Goal: Transaction & Acquisition: Purchase product/service

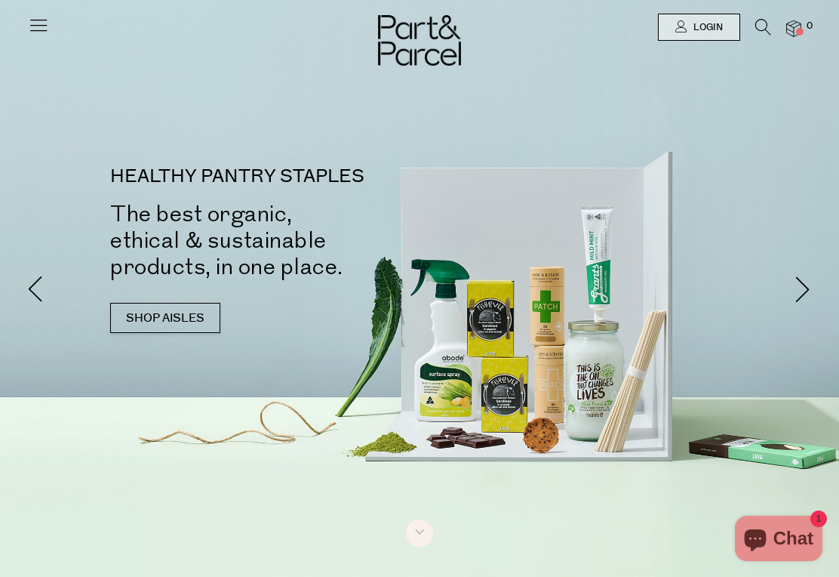
click at [707, 29] on span "Login" at bounding box center [706, 27] width 33 height 13
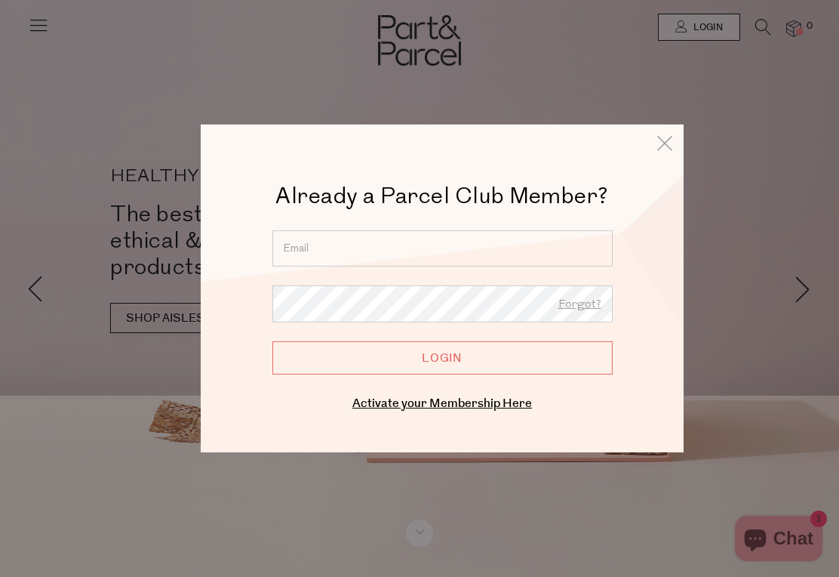
click at [660, 154] on icon at bounding box center [665, 143] width 23 height 22
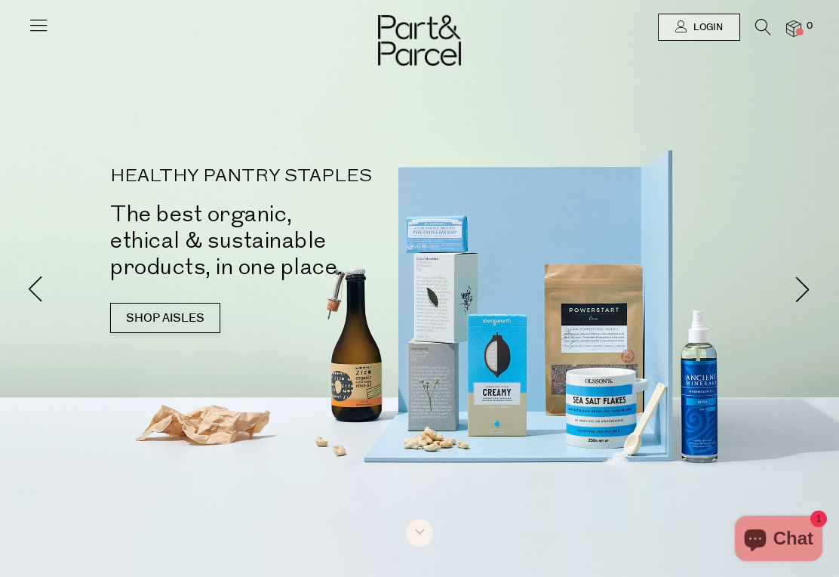
click at [703, 30] on span "Login" at bounding box center [706, 27] width 33 height 13
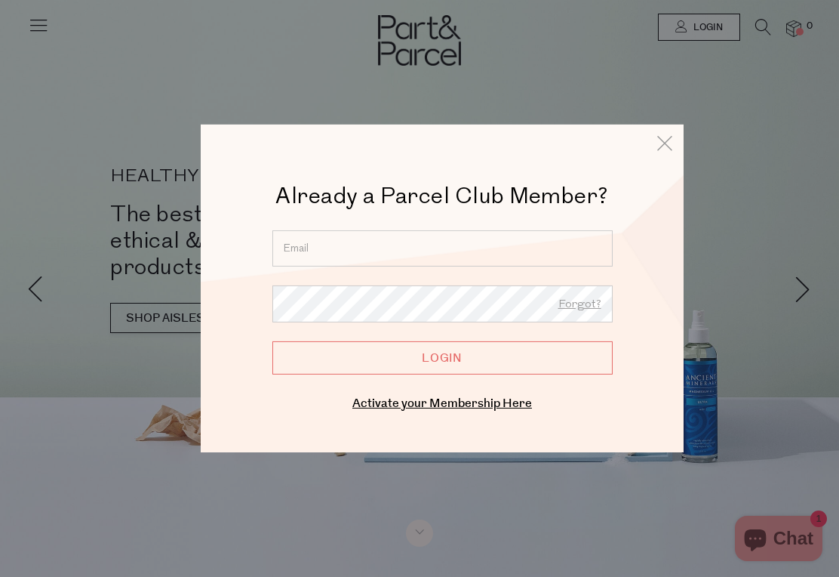
click at [509, 253] on input "email" at bounding box center [442, 248] width 340 height 36
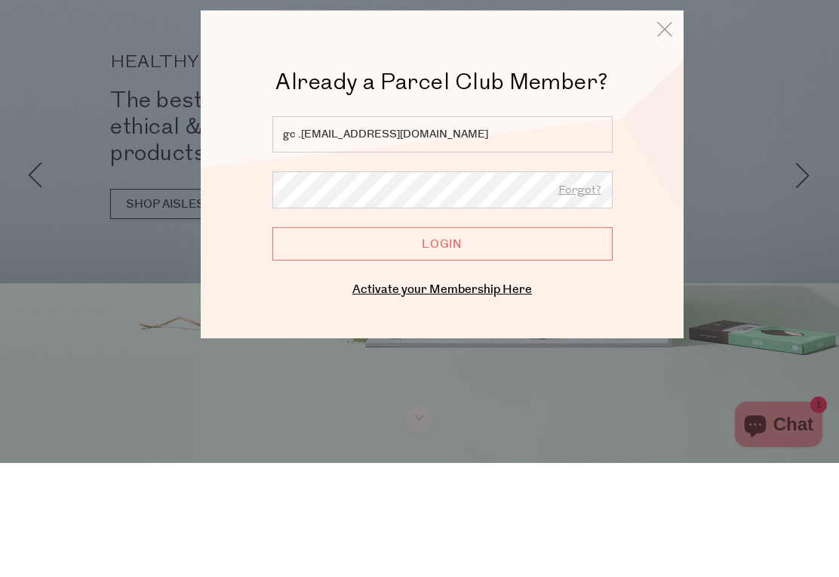
click at [312, 230] on input "gc .90@hotmail.com" at bounding box center [442, 248] width 340 height 36
type input "gcb.90@hotmail.com"
click at [500, 341] on input "Login" at bounding box center [442, 357] width 340 height 33
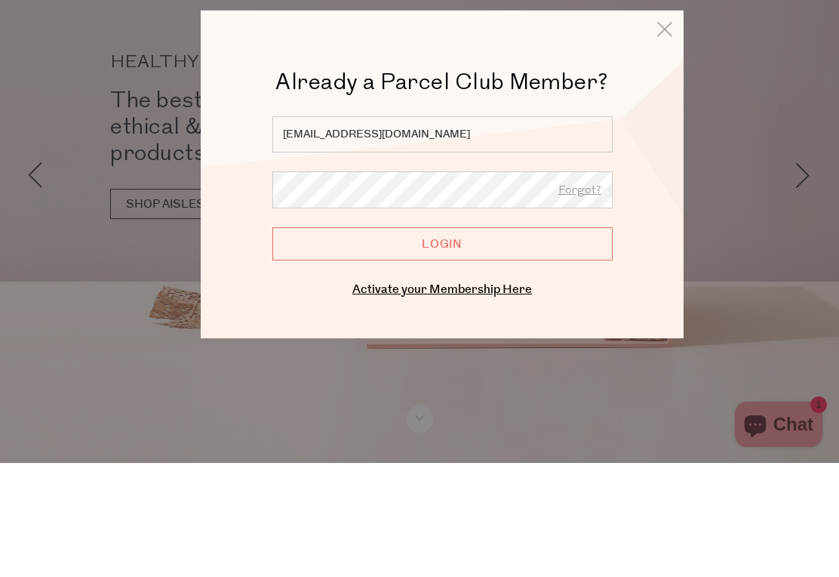
click at [500, 341] on input "Login" at bounding box center [442, 357] width 340 height 33
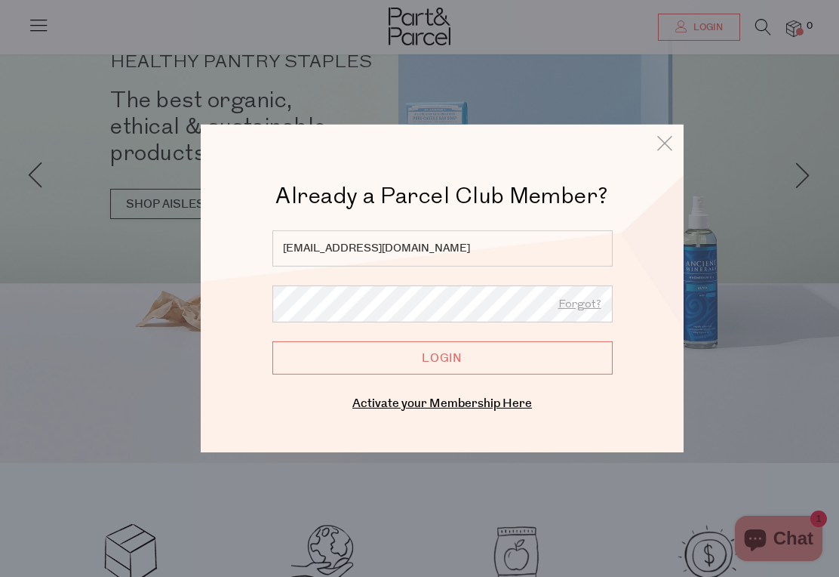
click at [491, 358] on input "Login" at bounding box center [442, 357] width 340 height 33
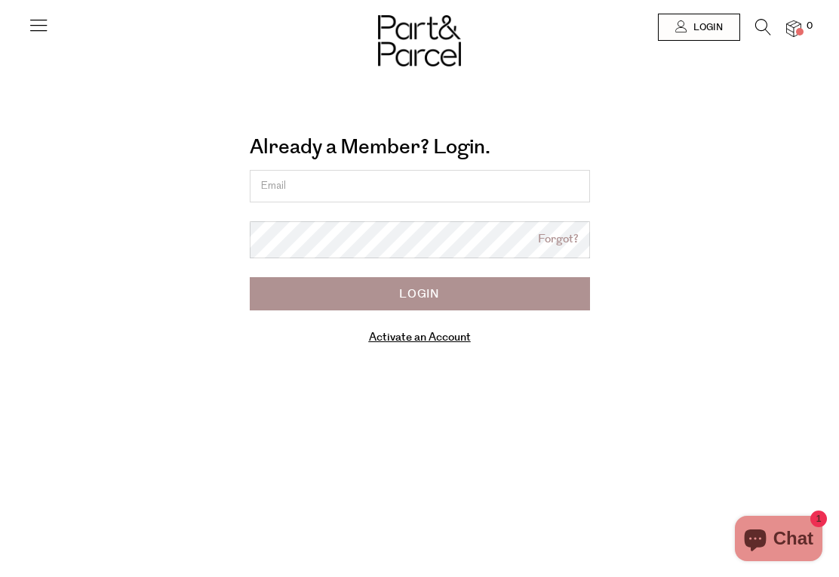
click at [492, 192] on input "email" at bounding box center [420, 186] width 340 height 32
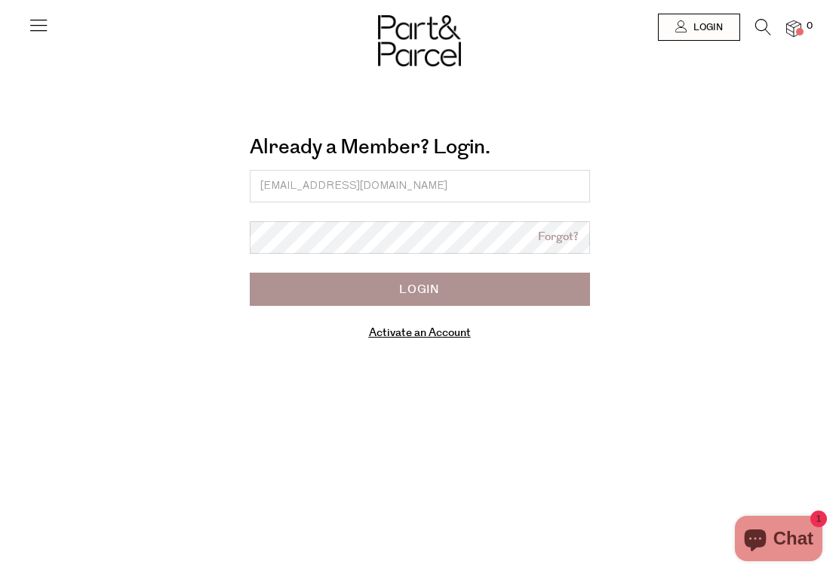
type input "[EMAIL_ADDRESS][DOMAIN_NAME]"
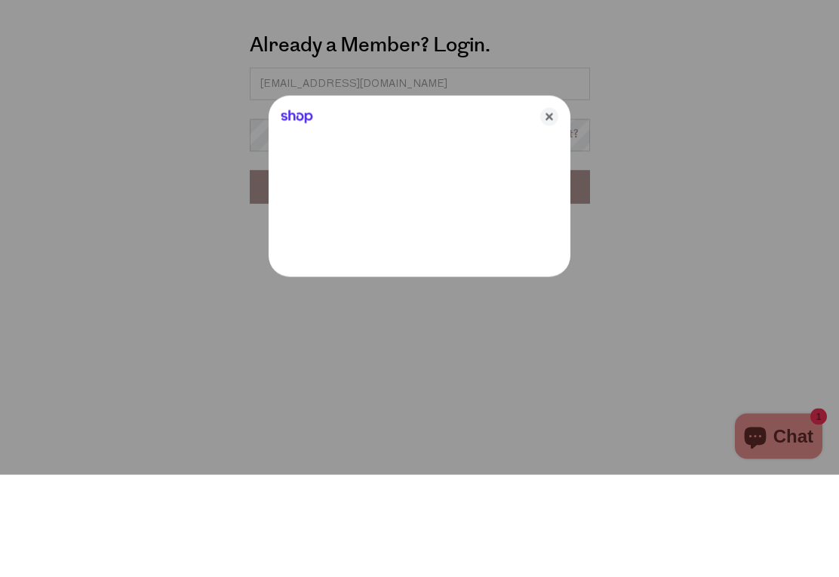
scroll to position [103, 0]
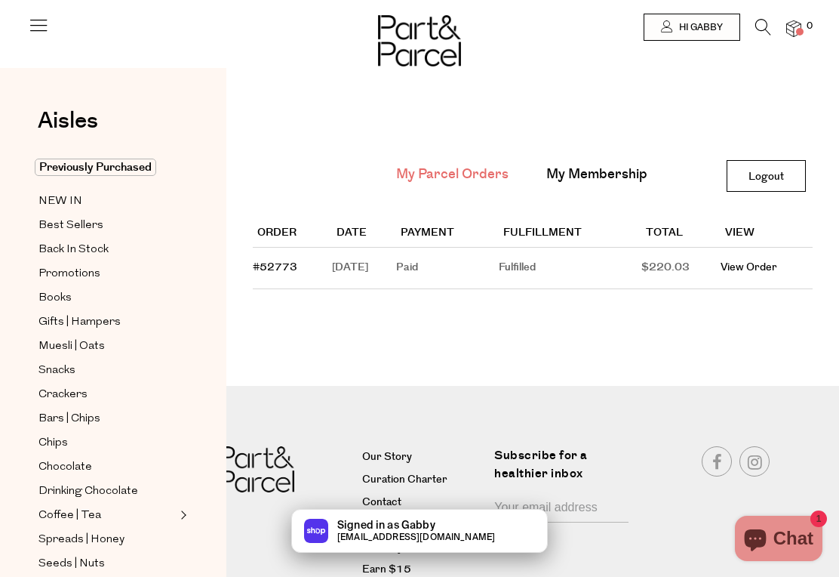
click at [59, 177] on link "Previously Purchased" at bounding box center [106, 167] width 137 height 18
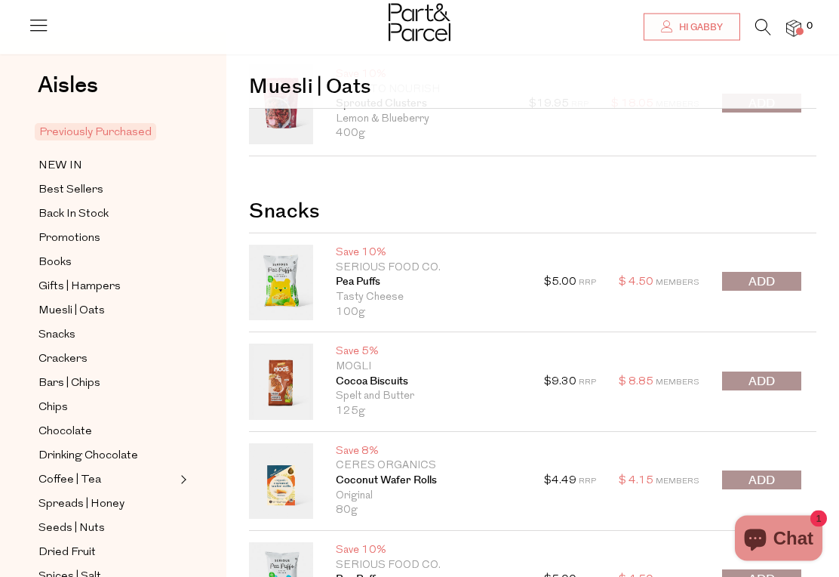
scroll to position [91, 0]
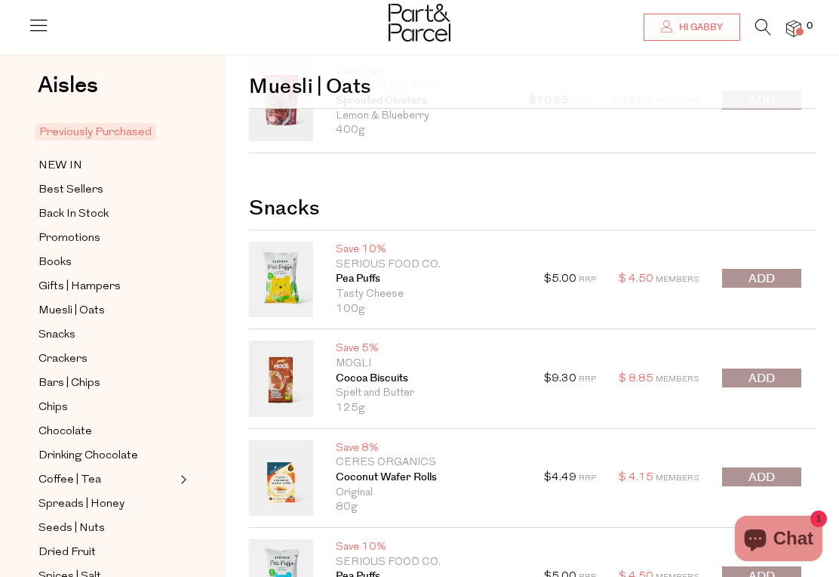
click at [775, 284] on span "submit" at bounding box center [762, 278] width 26 height 17
click at [771, 380] on div at bounding box center [761, 378] width 79 height 21
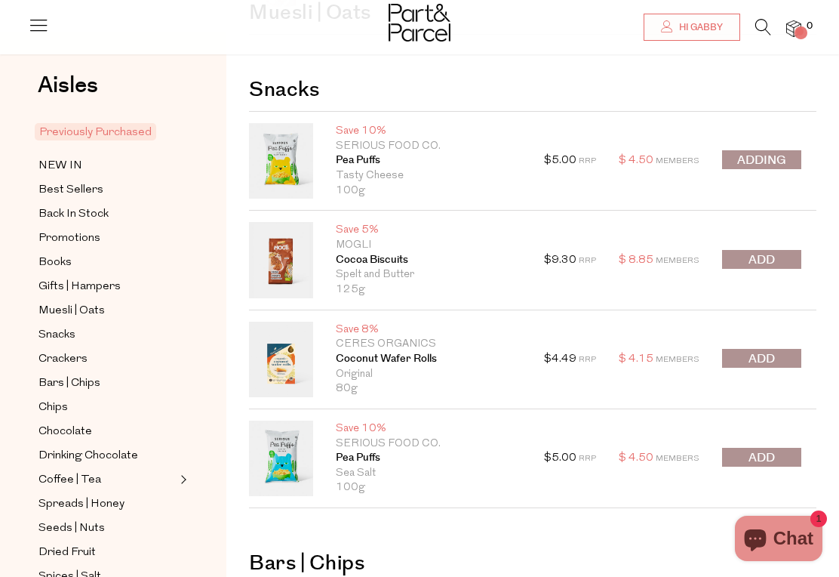
scroll to position [223, 0]
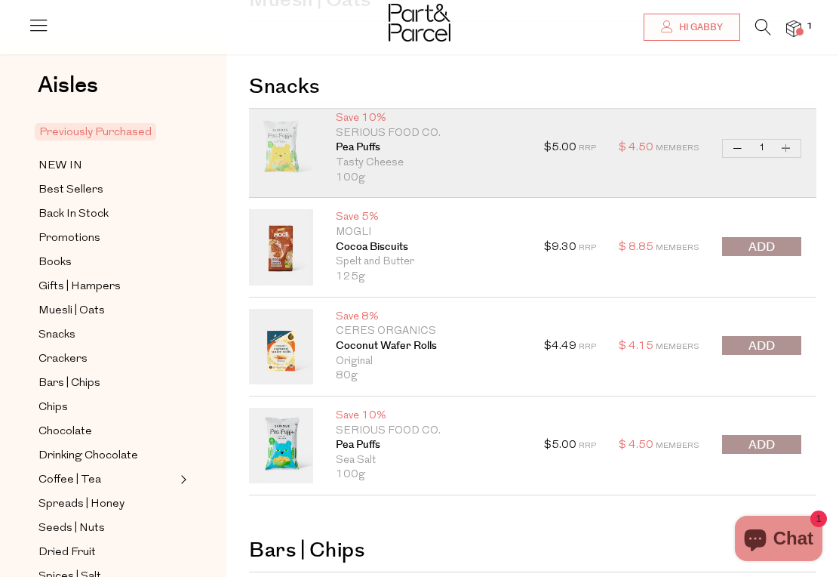
click at [767, 245] on span "submit" at bounding box center [762, 246] width 26 height 17
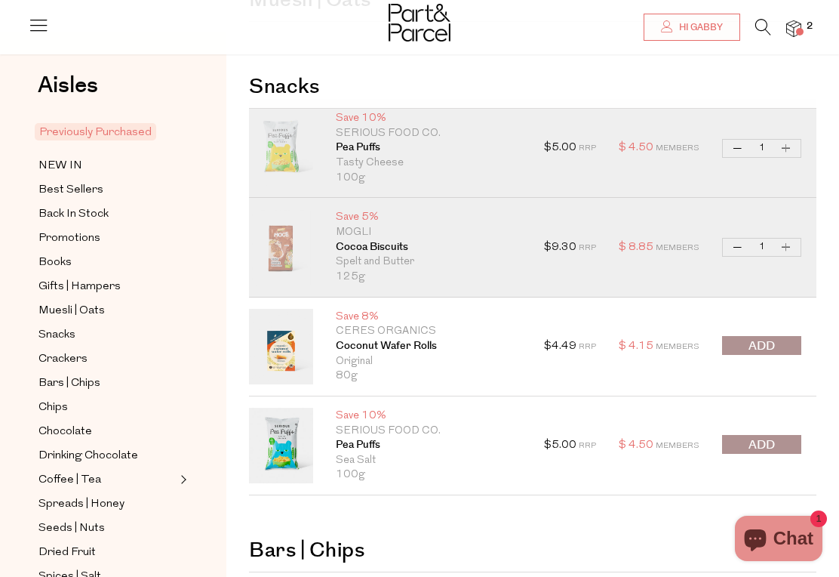
click at [768, 452] on span "submit" at bounding box center [762, 444] width 26 height 17
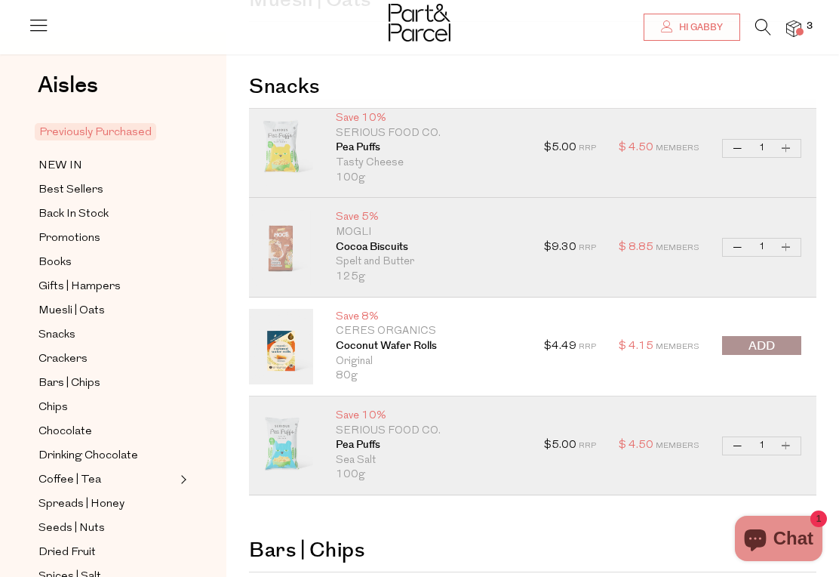
click at [793, 448] on button "Increase Pea Puffs" at bounding box center [786, 445] width 18 height 17
type input "2"
click at [786, 151] on button "Increase Pea Puffs" at bounding box center [786, 148] width 18 height 17
type input "2"
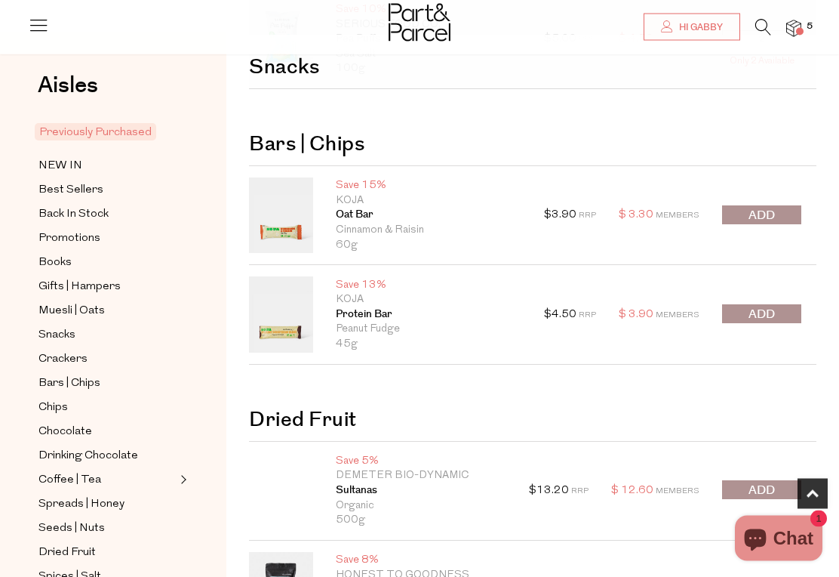
scroll to position [629, 0]
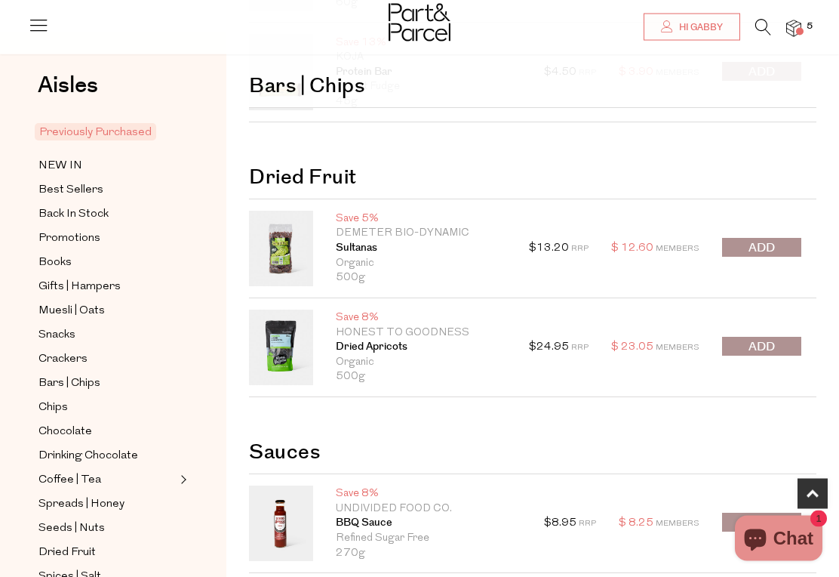
click at [763, 248] on span "submit" at bounding box center [762, 248] width 26 height 17
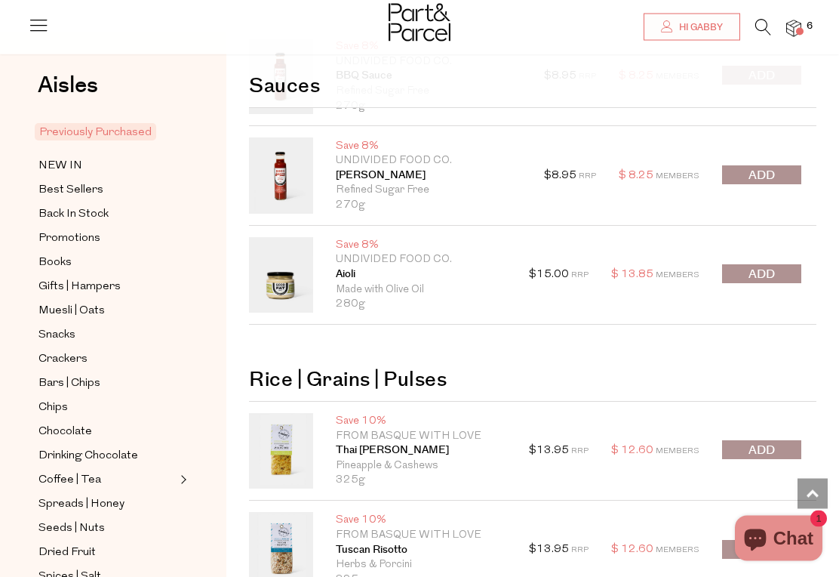
click at [768, 272] on span "submit" at bounding box center [762, 274] width 26 height 17
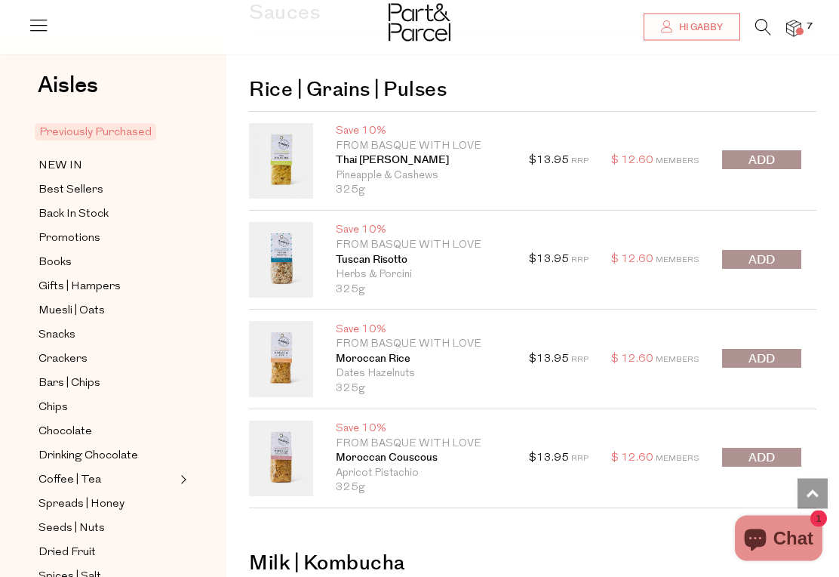
scroll to position [1608, 0]
click at [777, 360] on button "submit" at bounding box center [761, 357] width 79 height 19
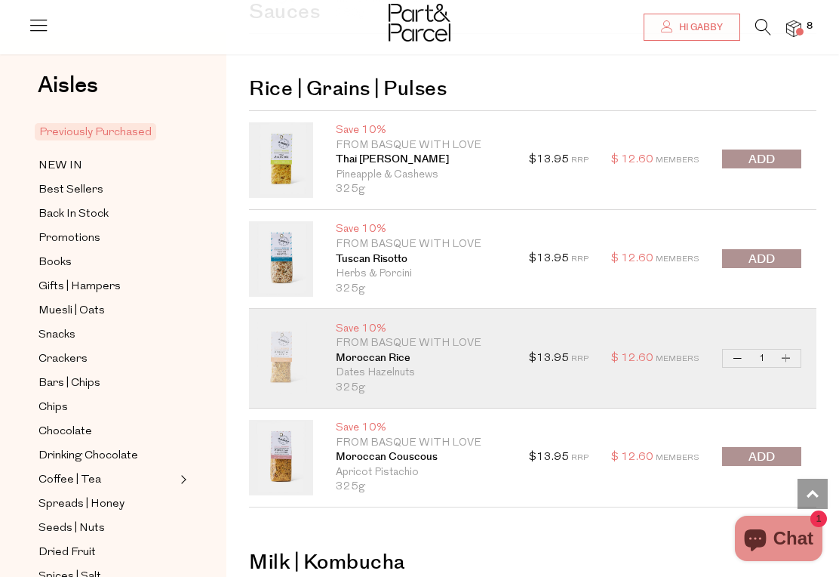
click at [766, 455] on span "submit" at bounding box center [762, 456] width 26 height 17
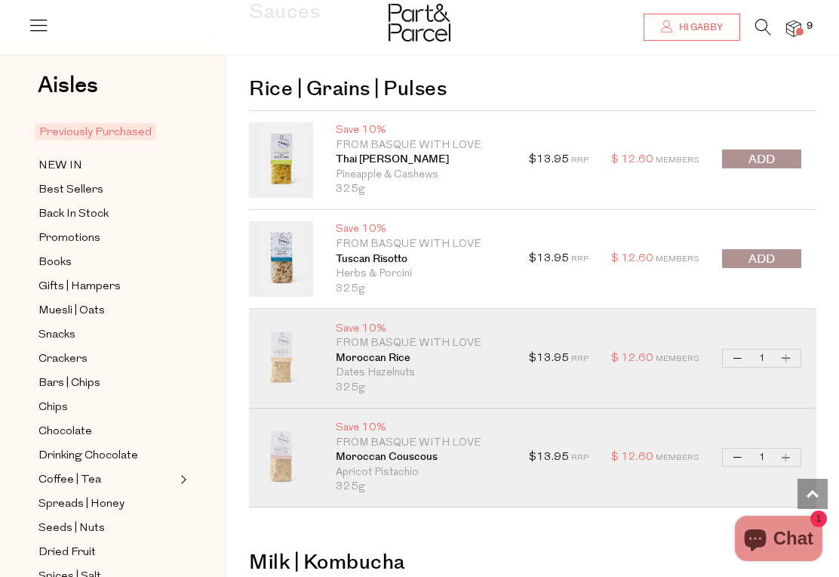
click at [789, 457] on button "Increase Moroccan Couscous" at bounding box center [786, 456] width 18 height 17
type input "2"
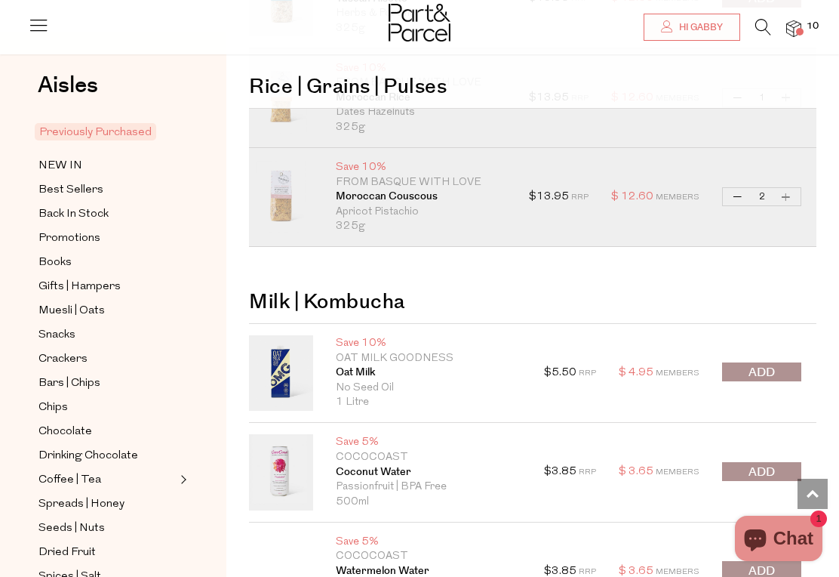
scroll to position [1889, 0]
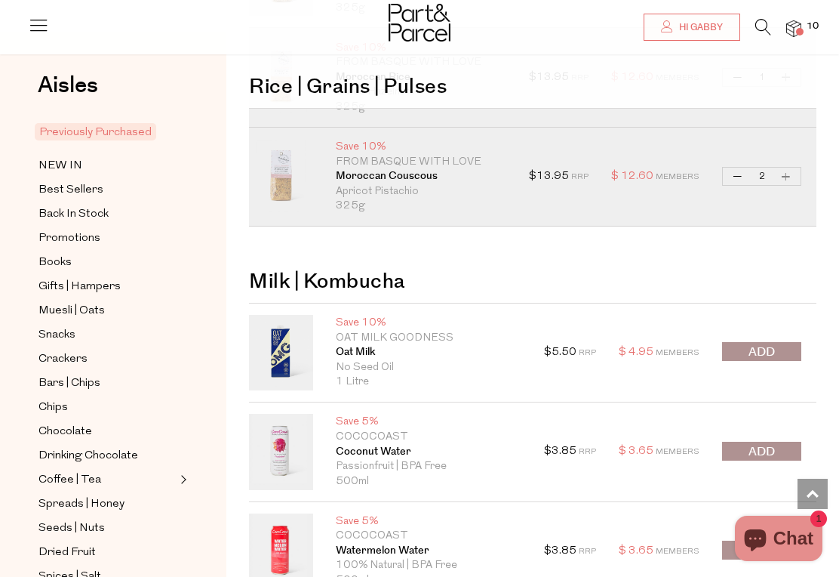
click at [772, 349] on span "submit" at bounding box center [762, 351] width 26 height 17
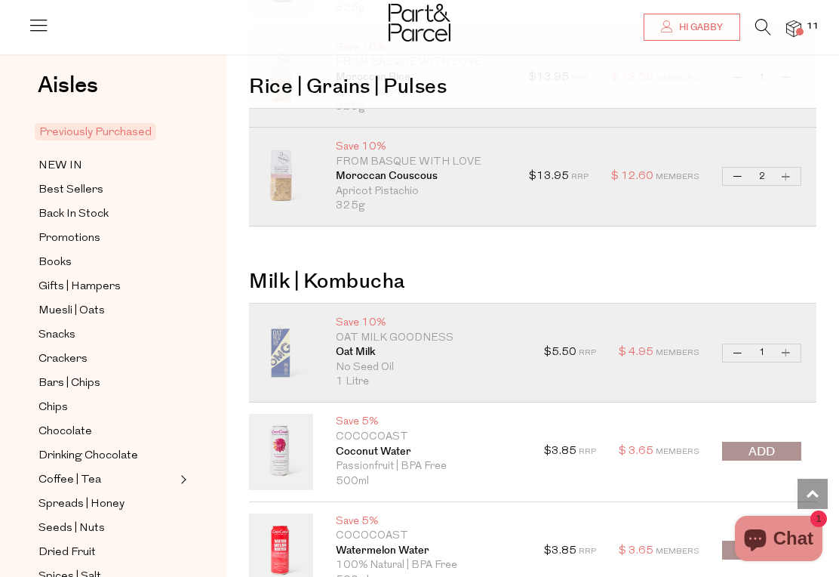
click at [789, 346] on button "Increase Oat Milk" at bounding box center [786, 352] width 18 height 17
type input "2"
click at [788, 350] on button "Increase Oat Milk" at bounding box center [786, 352] width 18 height 17
type input "3"
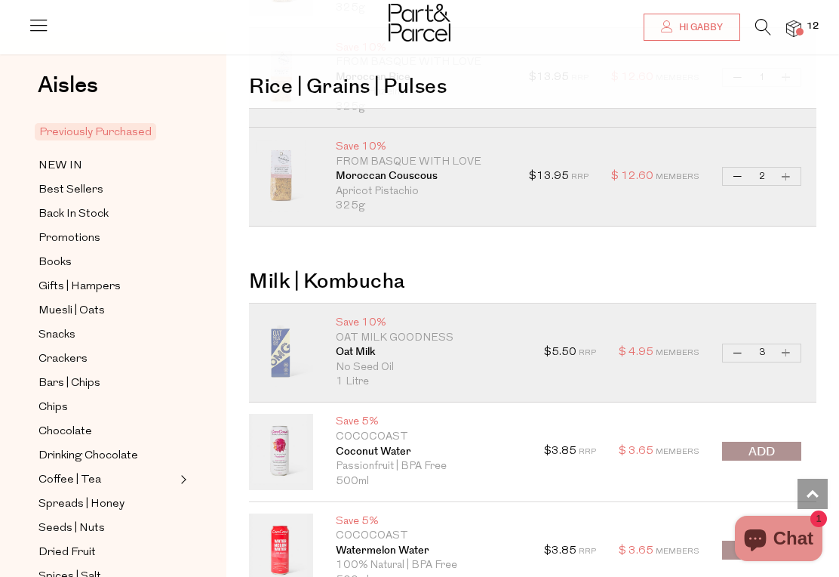
type input "3"
click at [782, 349] on button "Increase Oat Milk" at bounding box center [786, 352] width 18 height 17
type input "4"
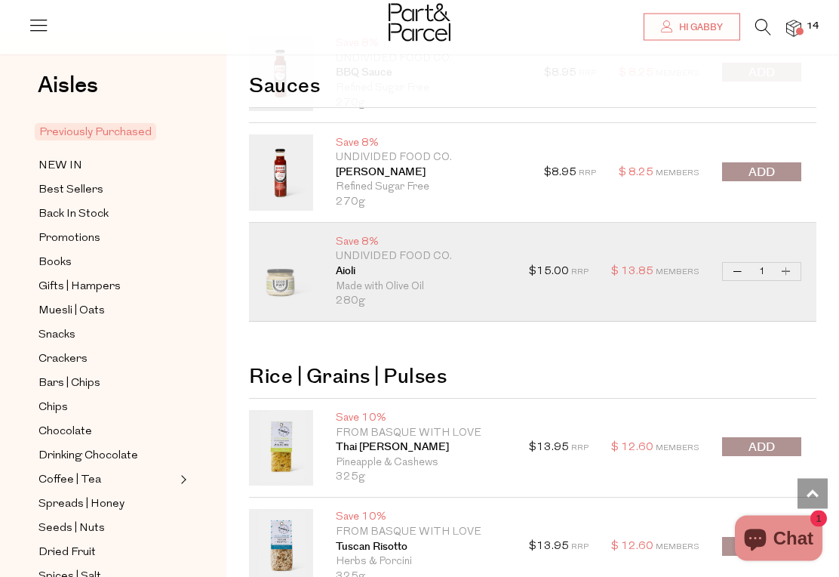
scroll to position [1241, 0]
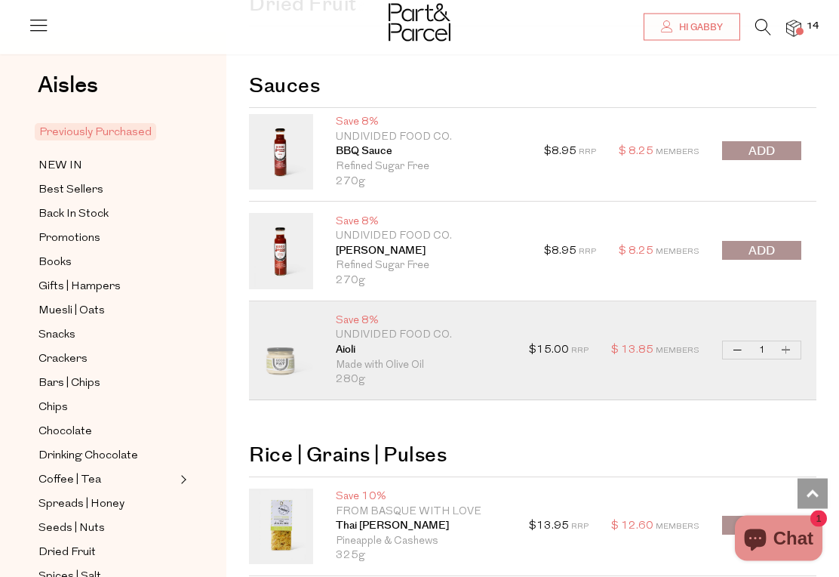
click at [764, 23] on icon at bounding box center [763, 27] width 16 height 17
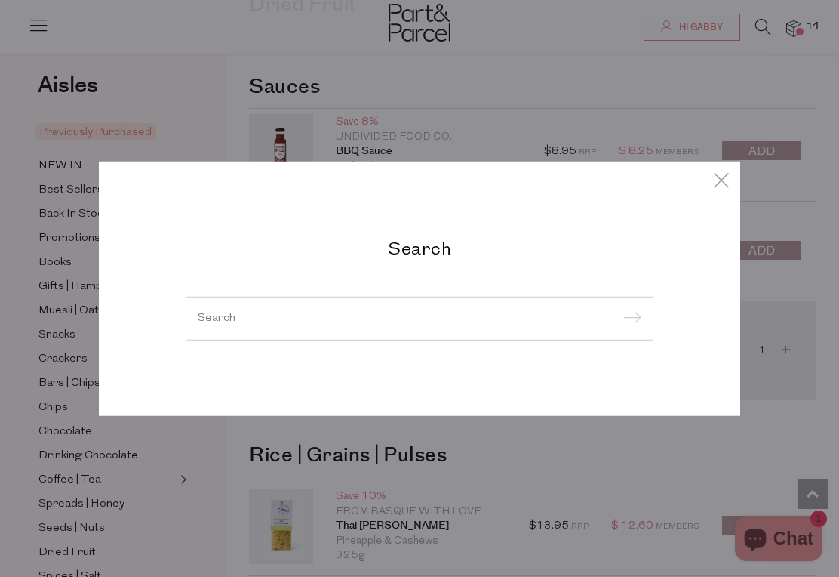
click at [572, 260] on div "Search" at bounding box center [419, 288] width 491 height 103
click at [589, 319] on input "search" at bounding box center [420, 317] width 444 height 11
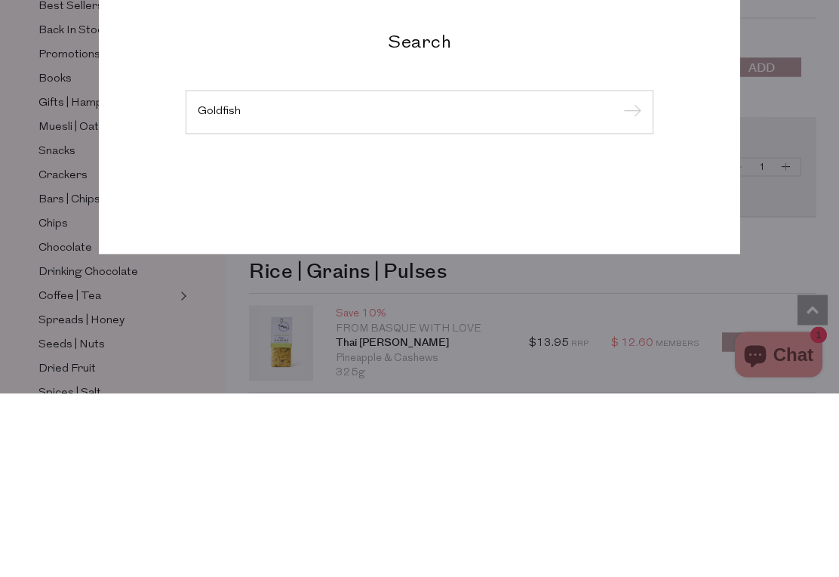
type input "Goldfish"
click at [629, 285] on input "submit" at bounding box center [630, 296] width 23 height 23
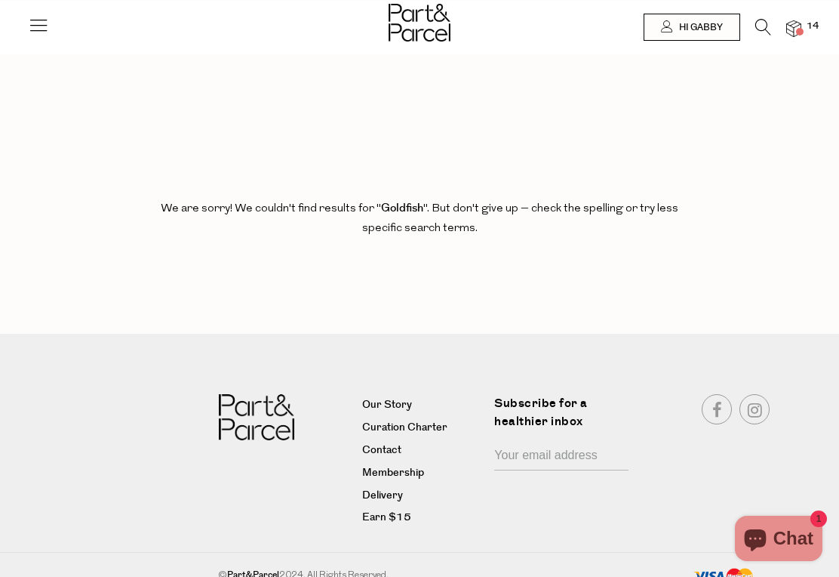
click at [758, 34] on icon at bounding box center [763, 27] width 16 height 17
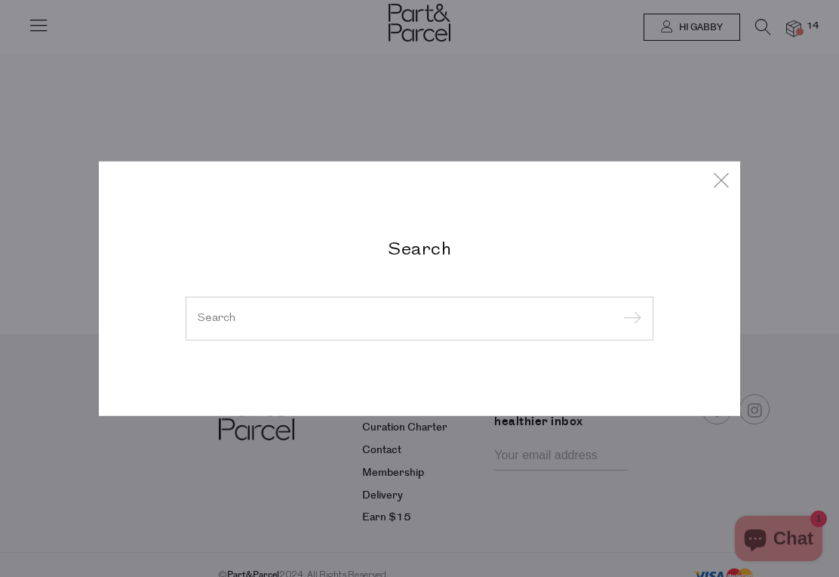
click at [442, 323] on input "search" at bounding box center [420, 317] width 444 height 11
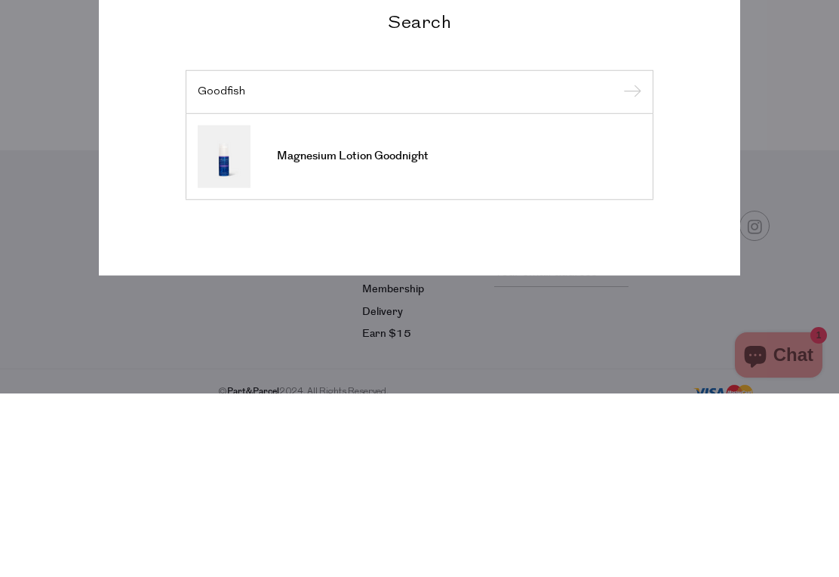
type input "Goodfish"
click at [629, 265] on input "submit" at bounding box center [630, 276] width 23 height 23
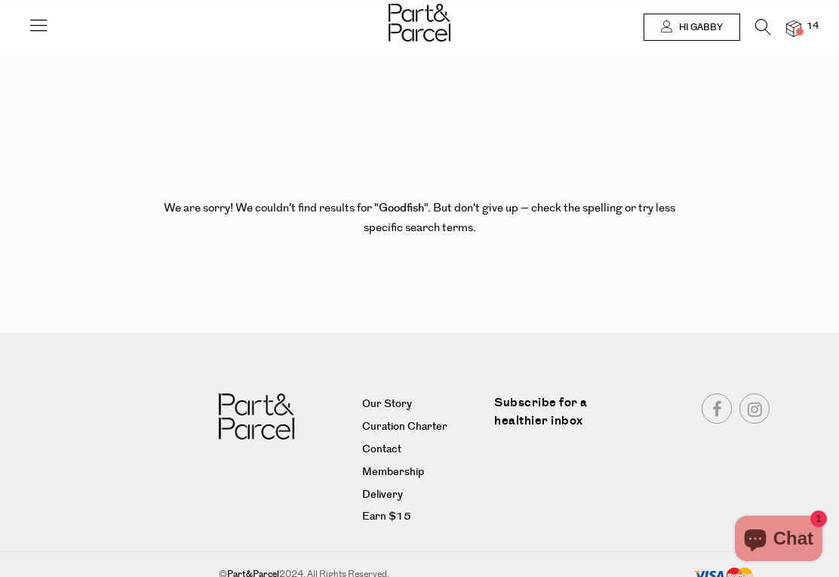
click at [48, 27] on icon at bounding box center [38, 24] width 21 height 21
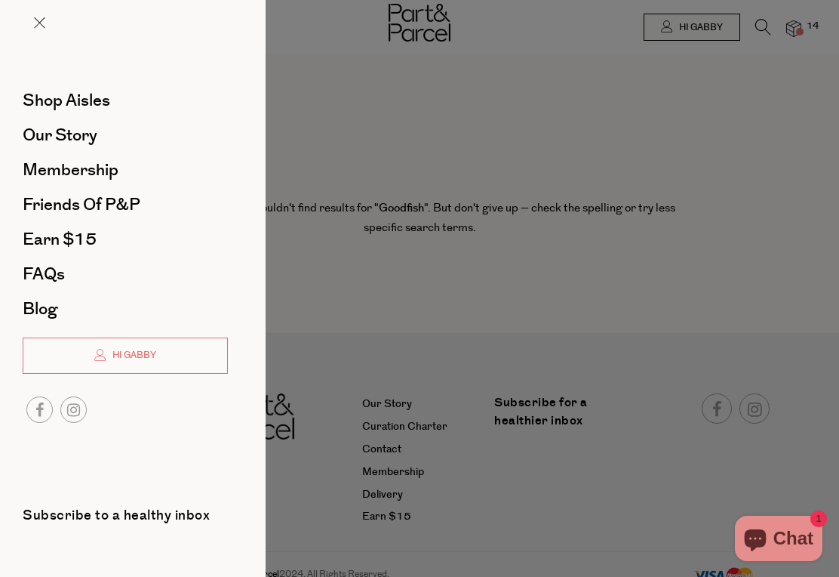
click at [47, 137] on span "Our Story" at bounding box center [60, 135] width 75 height 24
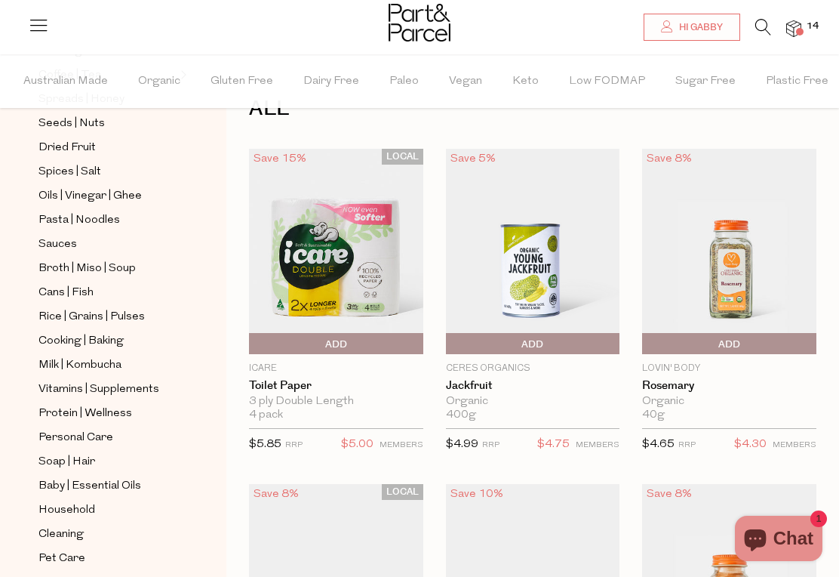
scroll to position [479, 0]
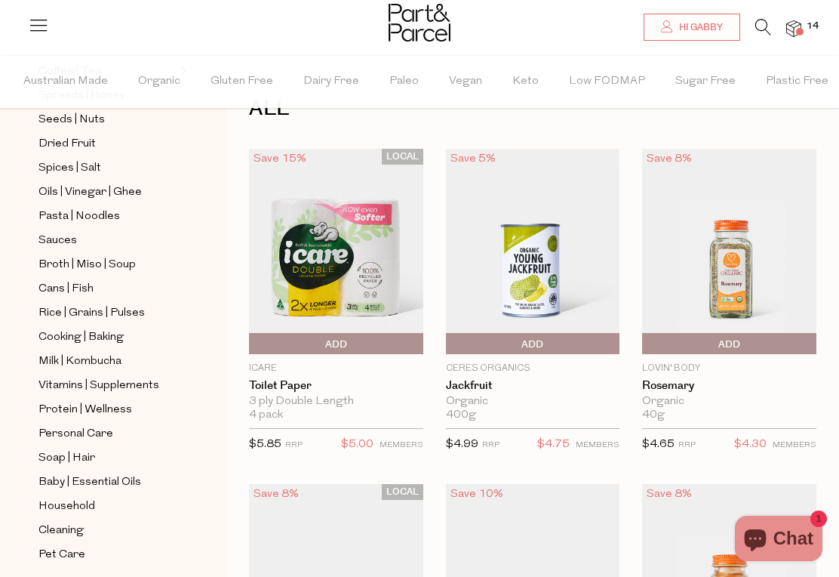
click at [63, 280] on span "Cans | Fish" at bounding box center [65, 289] width 55 height 18
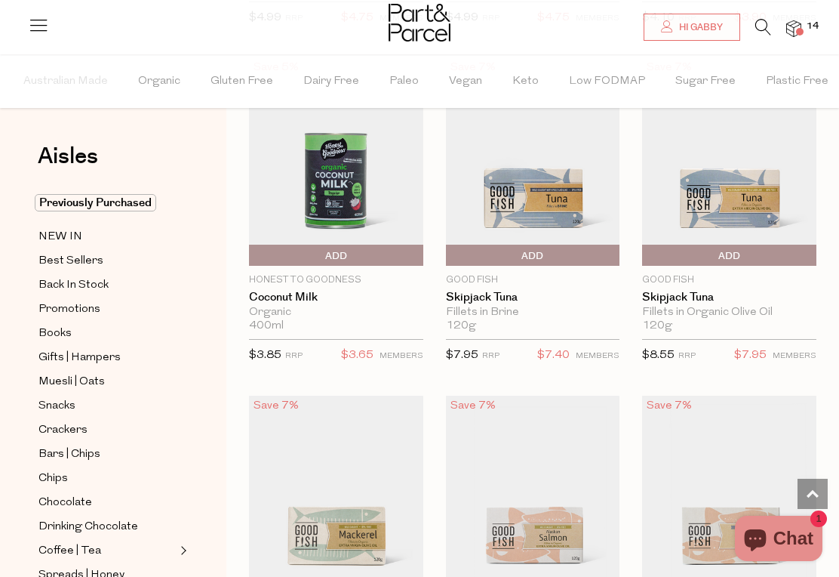
scroll to position [1820, 0]
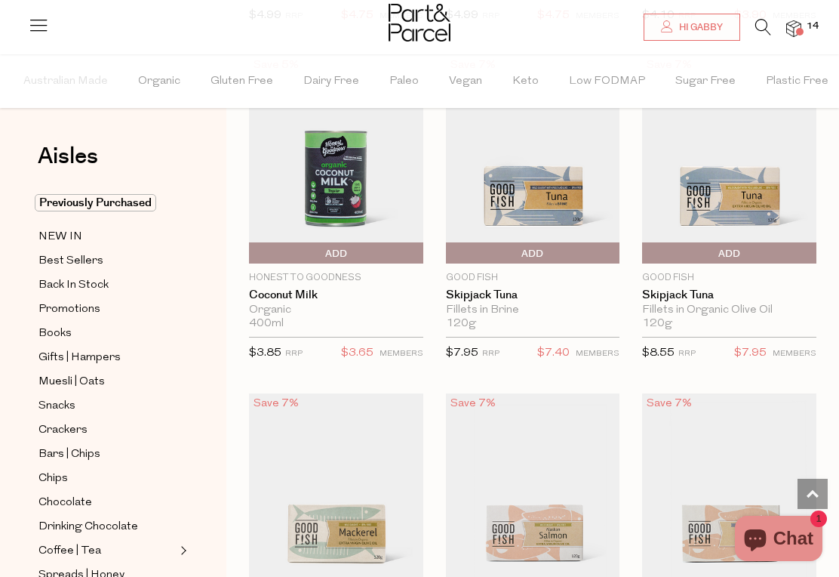
click at [744, 254] on span "Add To Parcel" at bounding box center [729, 253] width 167 height 23
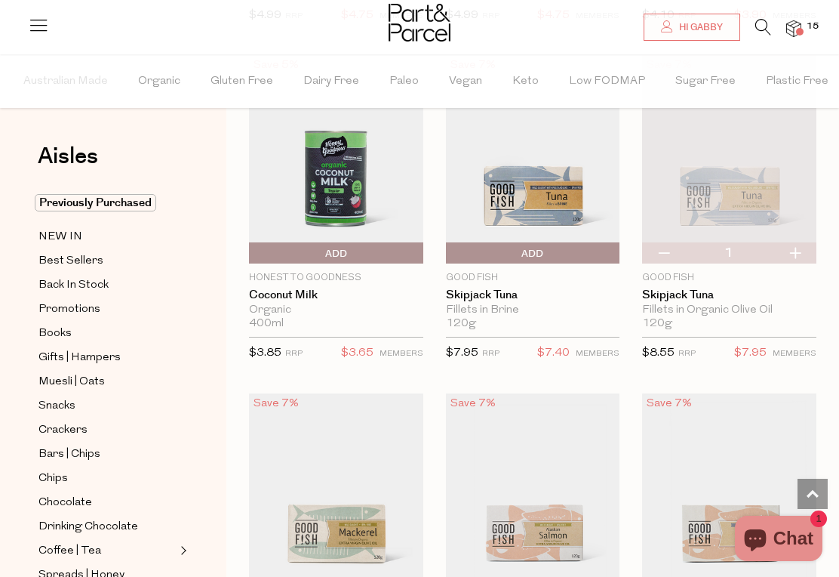
click at [801, 248] on button "button" at bounding box center [795, 252] width 43 height 21
type input "2"
click at [794, 248] on button "button" at bounding box center [795, 252] width 43 height 21
type input "3"
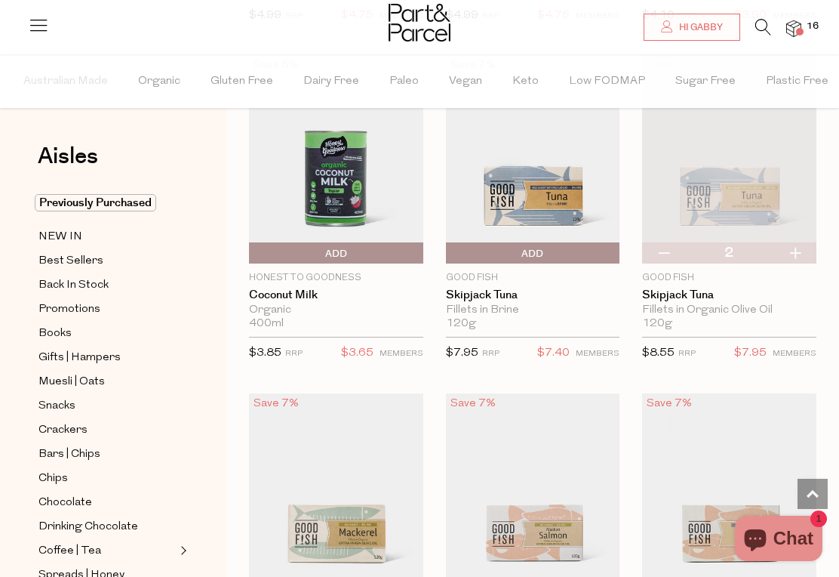
type input "3"
click at [796, 250] on button "button" at bounding box center [795, 252] width 43 height 21
type input "4"
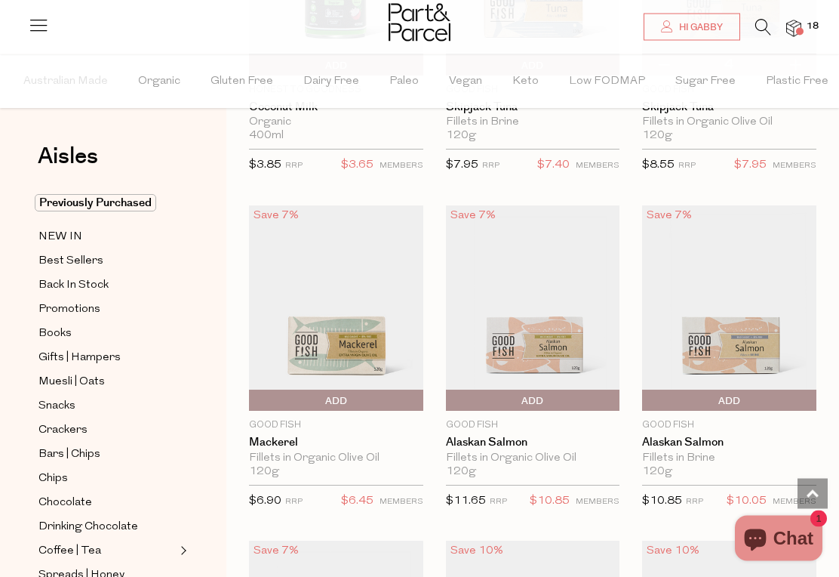
scroll to position [2026, 0]
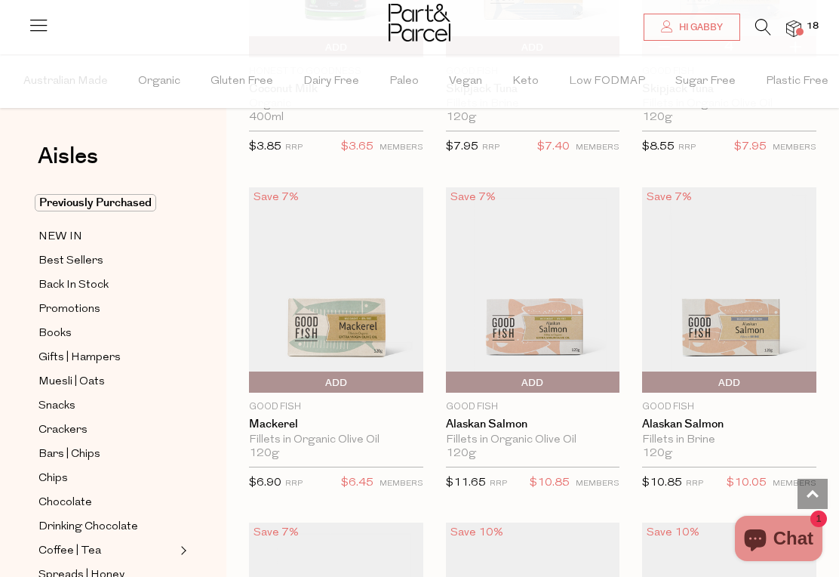
click at [253, 378] on span "Add To Parcel" at bounding box center [253, 382] width 0 height 23
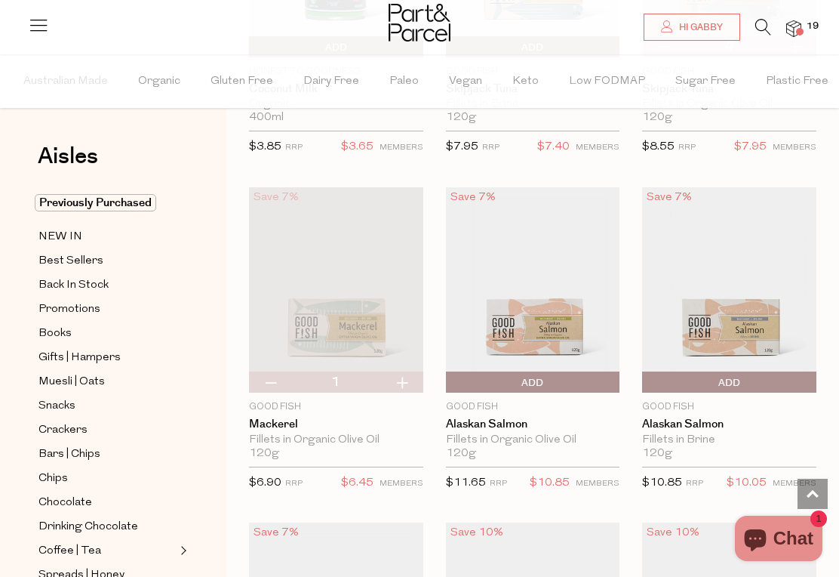
click at [405, 385] on button "button" at bounding box center [401, 381] width 43 height 21
type input "2"
click at [550, 372] on span "Add To Parcel" at bounding box center [533, 382] width 167 height 23
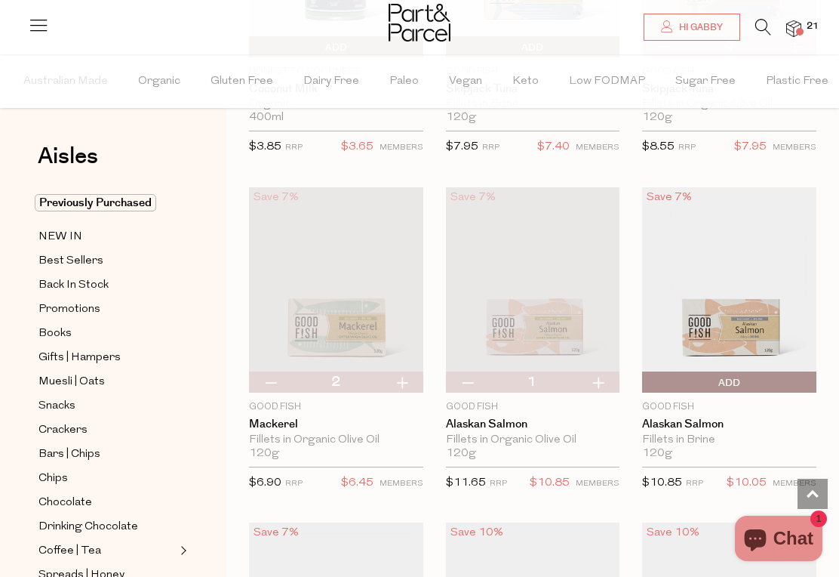
click at [606, 377] on button "button" at bounding box center [598, 381] width 43 height 21
type input "2"
click at [608, 380] on button "button" at bounding box center [598, 381] width 43 height 21
type input "3"
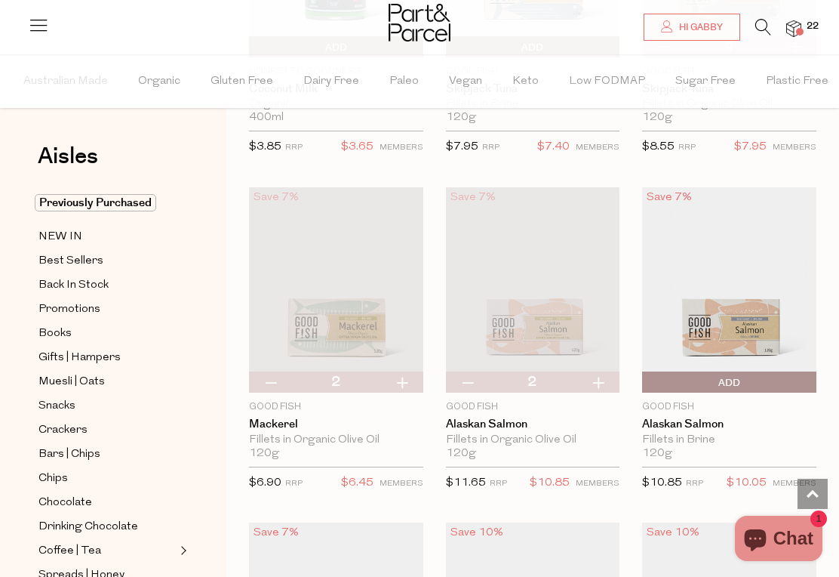
type input "3"
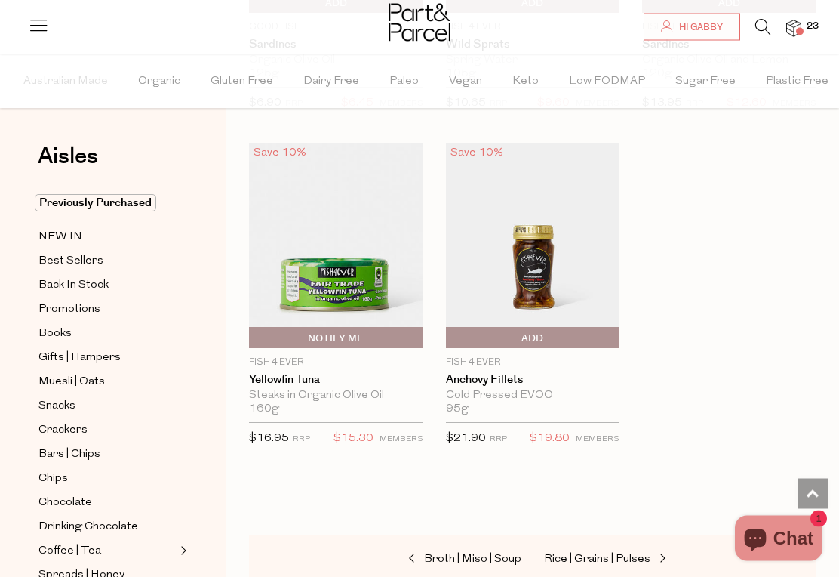
scroll to position [2742, 0]
click at [54, 263] on span "Best Sellers" at bounding box center [70, 261] width 65 height 18
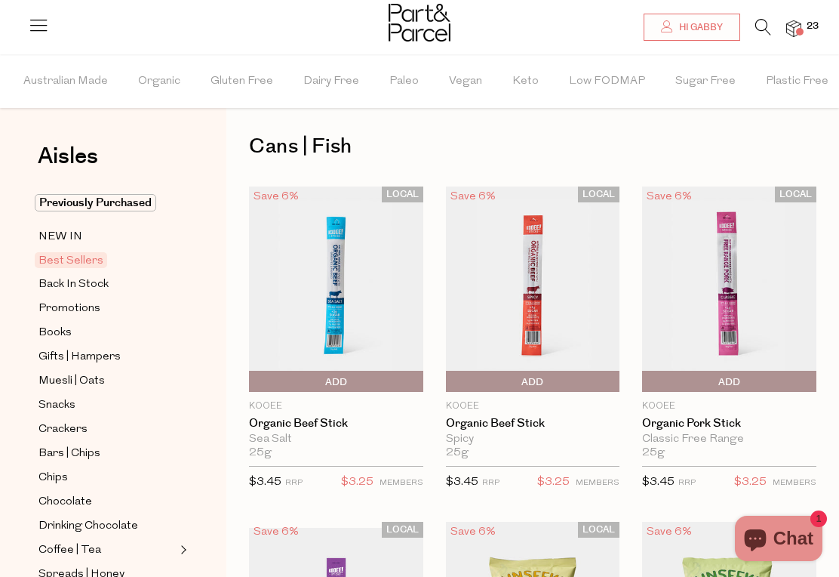
scroll to position [12, 0]
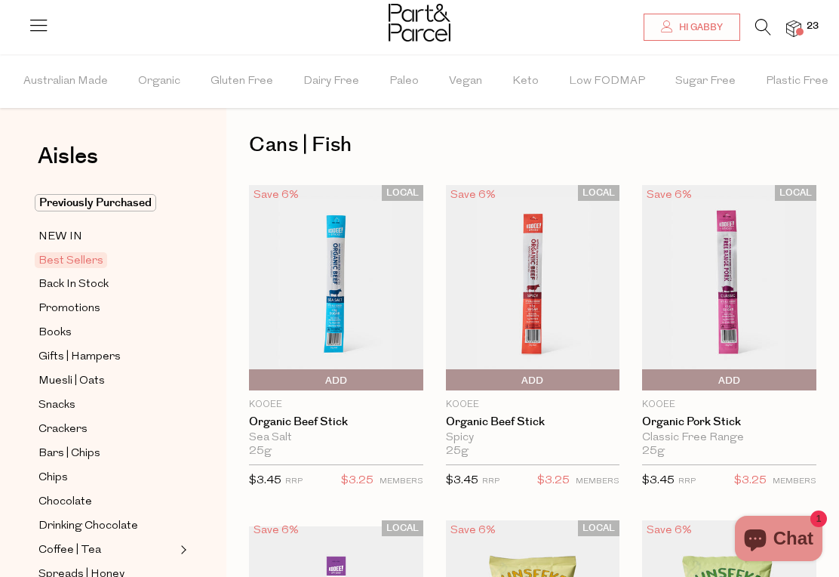
type input "4"
type input "3"
type input "2"
type input "4"
type input "2"
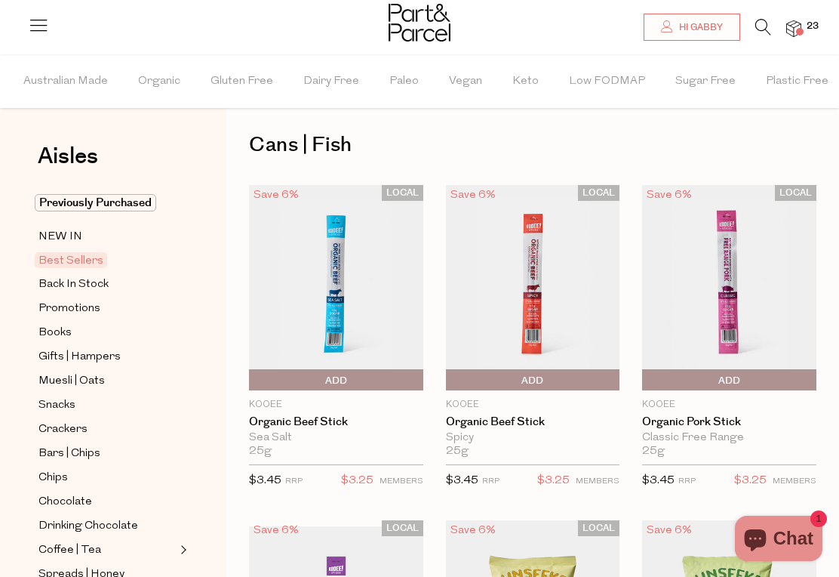
type input "2"
click at [300, 381] on span "Add To Parcel" at bounding box center [336, 380] width 167 height 23
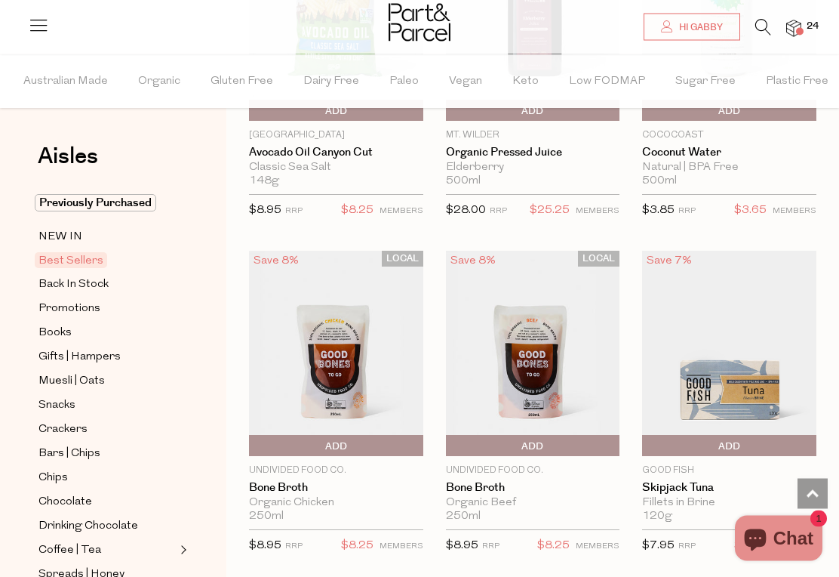
scroll to position [997, 0]
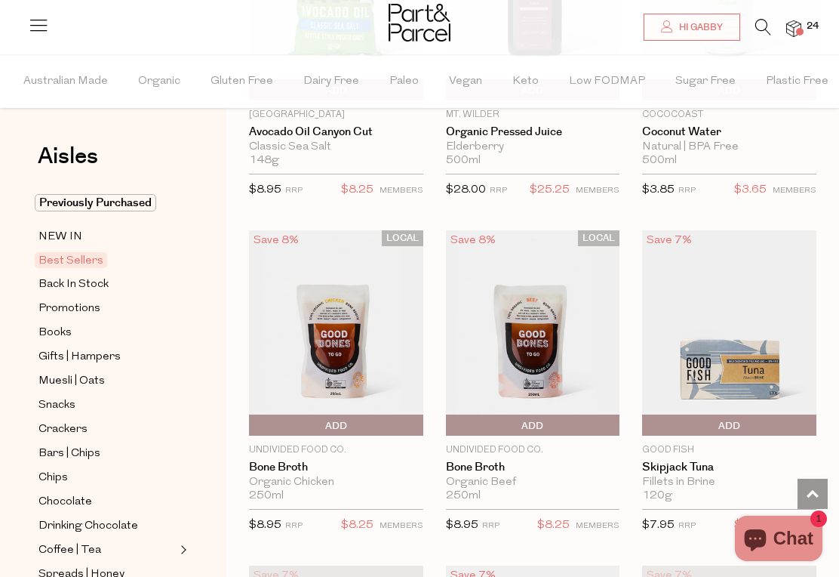
click at [350, 432] on span "Add To Parcel" at bounding box center [336, 425] width 167 height 23
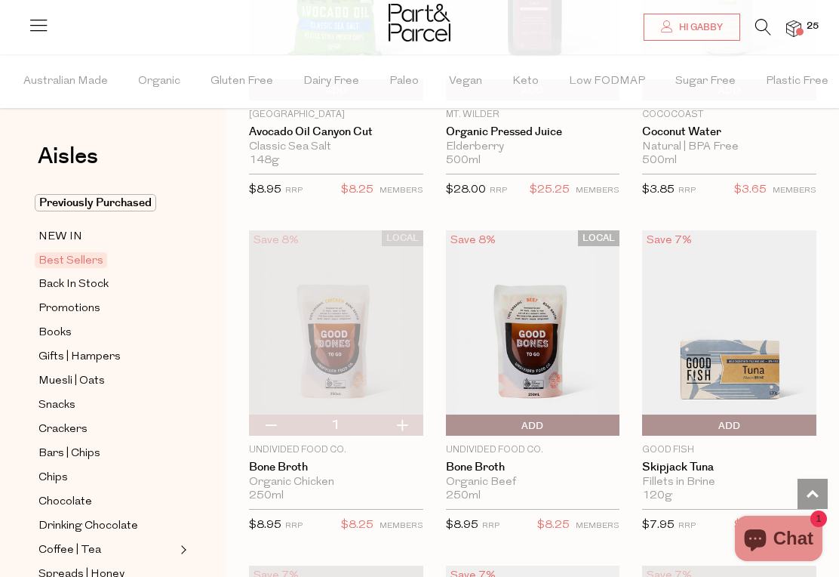
click at [450, 416] on span "Add To Parcel" at bounding box center [450, 425] width 0 height 23
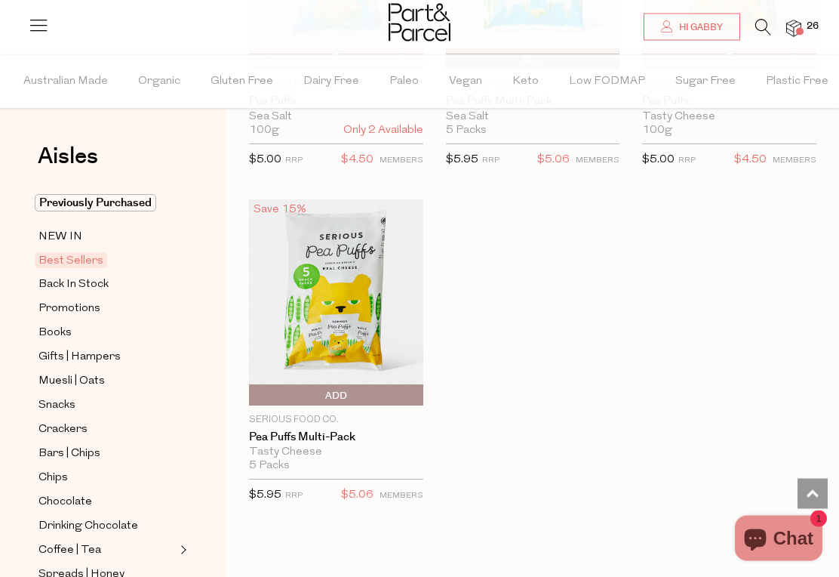
scroll to position [4394, 0]
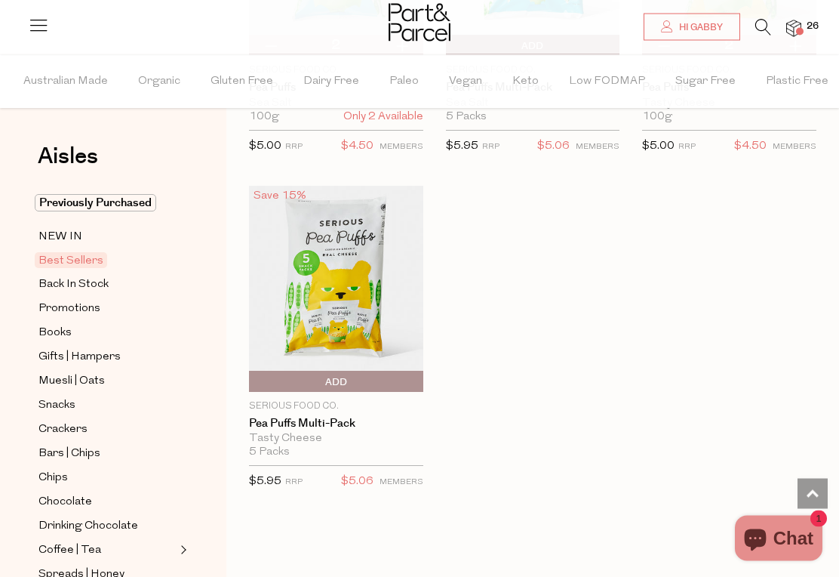
click at [50, 375] on span "Muesli | Oats" at bounding box center [71, 381] width 66 height 18
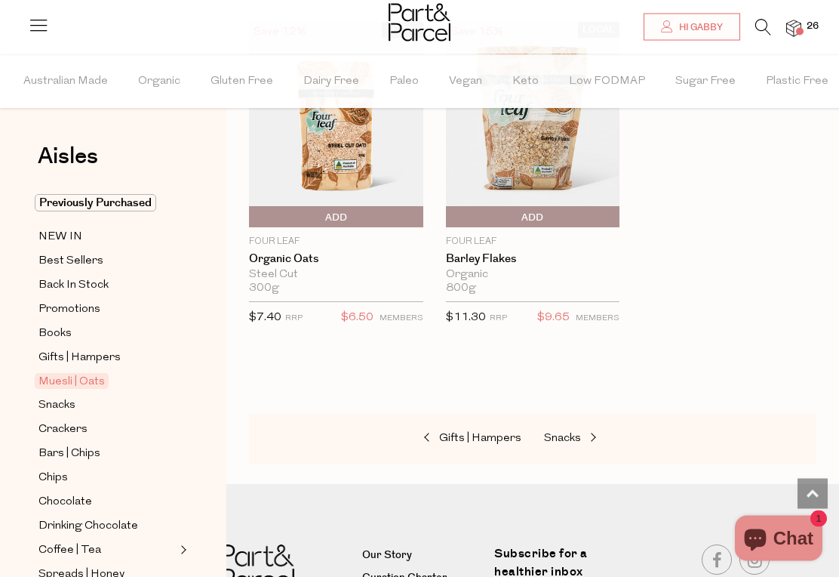
scroll to position [5563, 0]
click at [48, 403] on span "Snacks" at bounding box center [56, 405] width 37 height 18
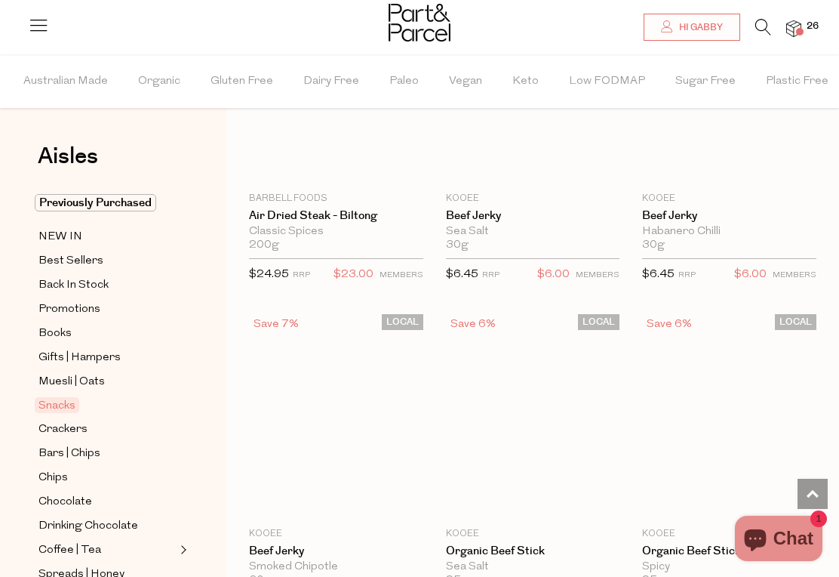
scroll to position [12, 0]
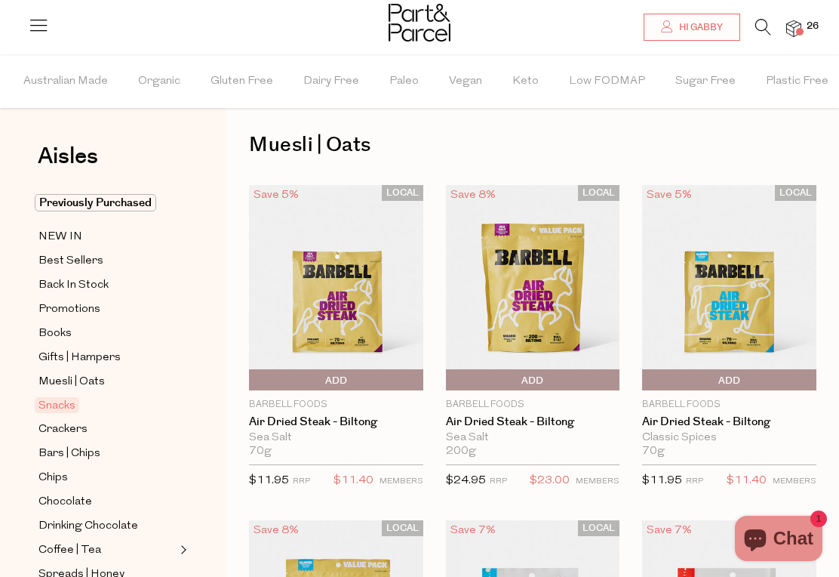
type input "2"
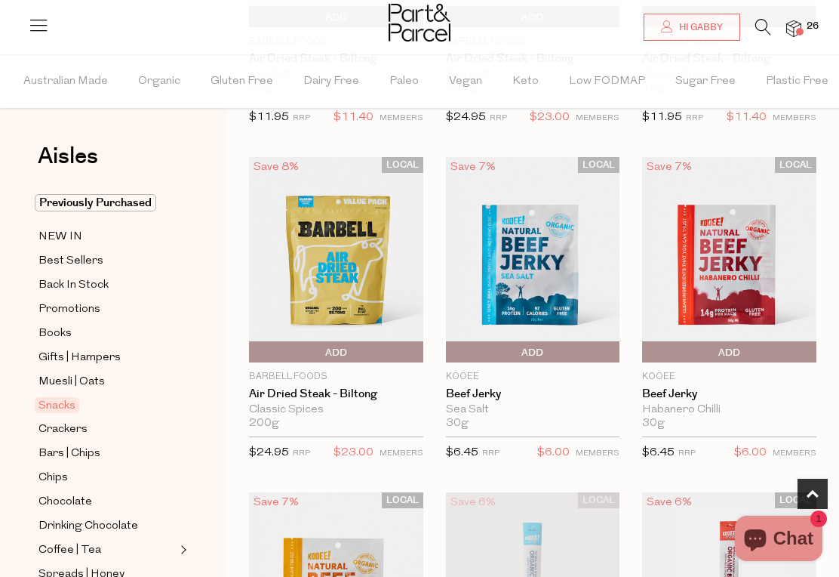
scroll to position [377, 0]
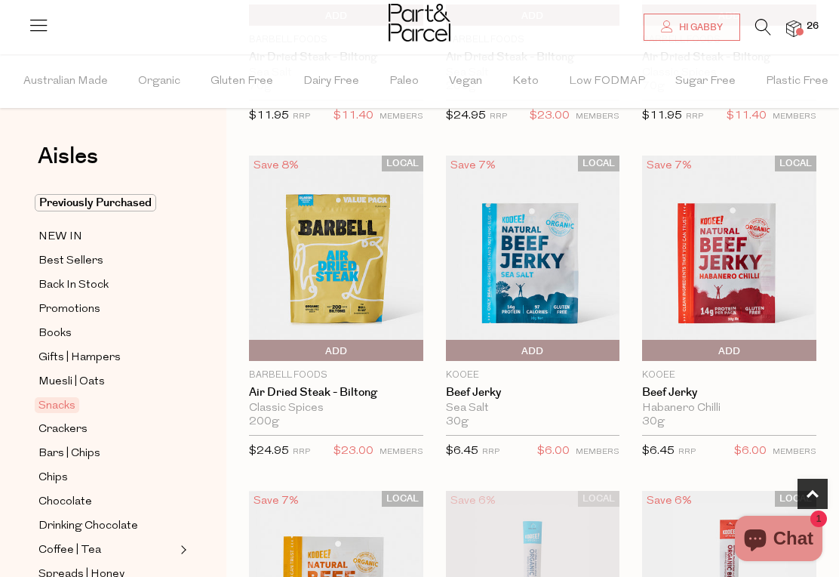
click at [450, 350] on span "Add To Parcel" at bounding box center [450, 351] width 0 height 23
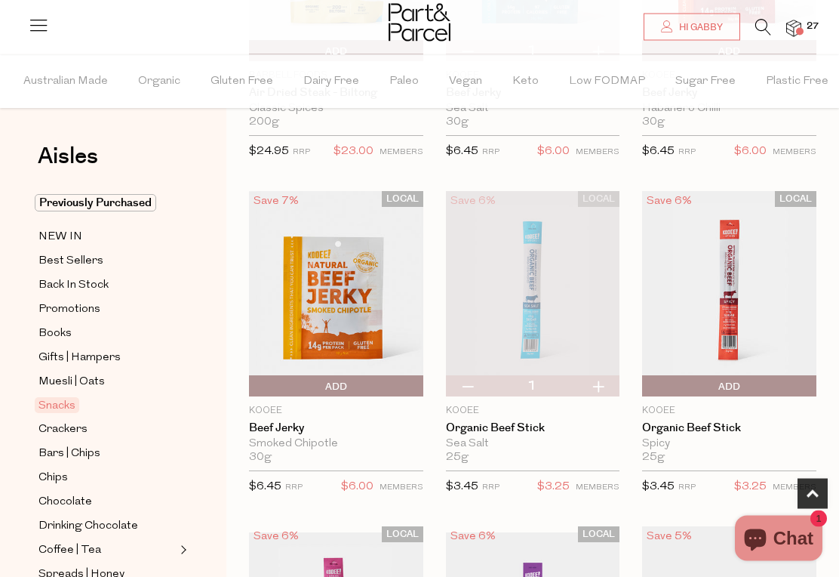
scroll to position [683, 0]
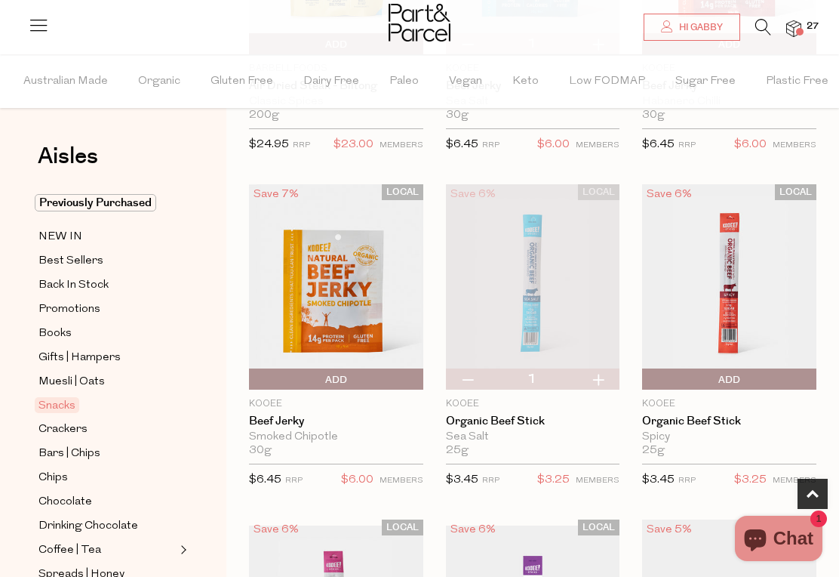
click at [309, 380] on span "Add To Parcel" at bounding box center [336, 379] width 167 height 23
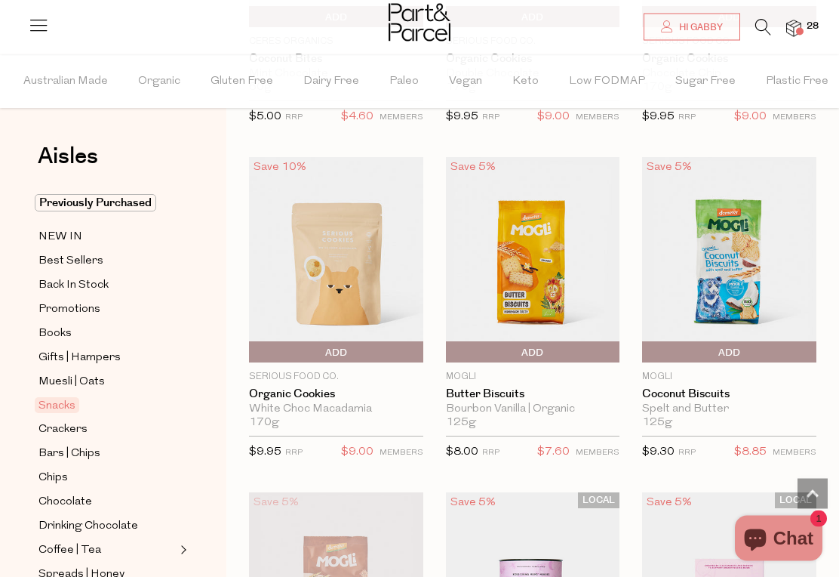
scroll to position [3753, 0]
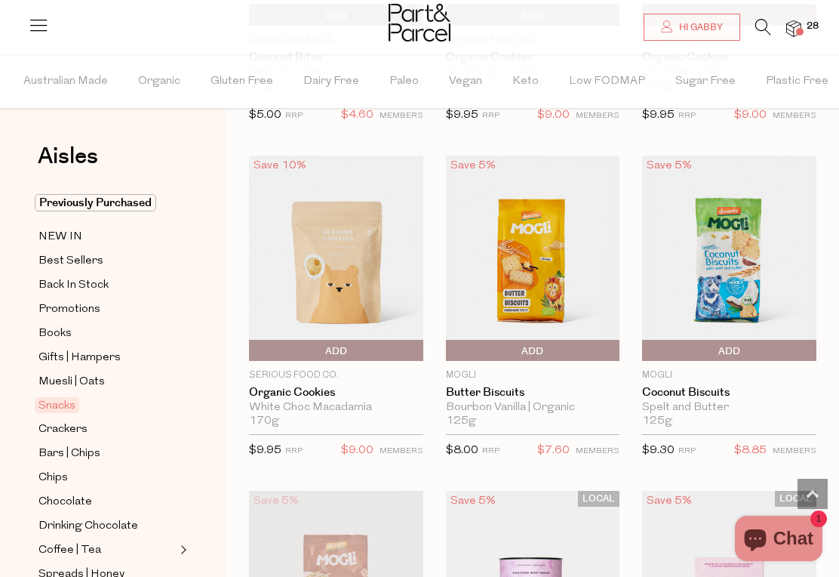
click at [741, 348] on span "Add To Parcel" at bounding box center [729, 351] width 167 height 23
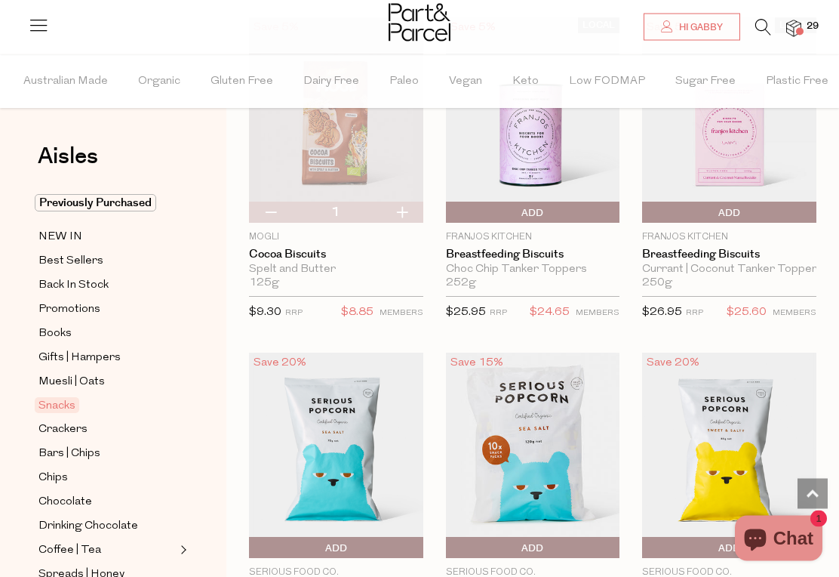
scroll to position [4256, 0]
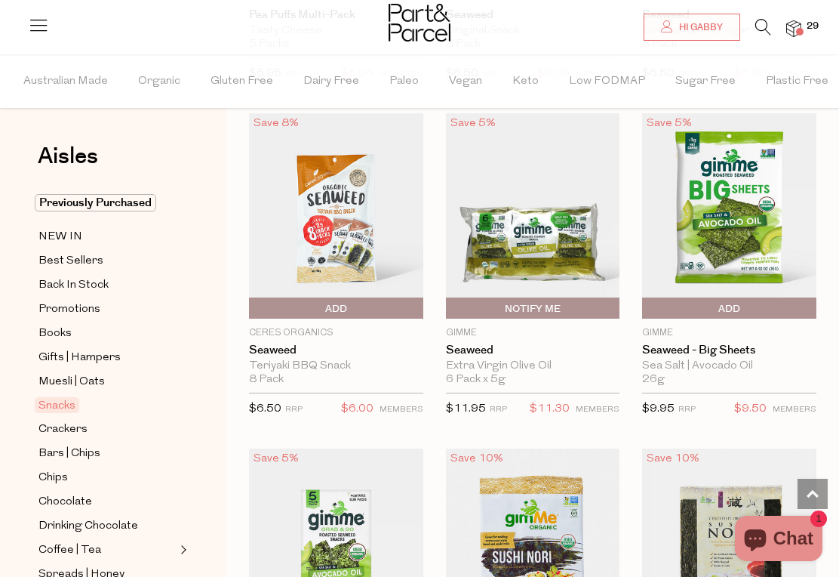
scroll to position [5809, 0]
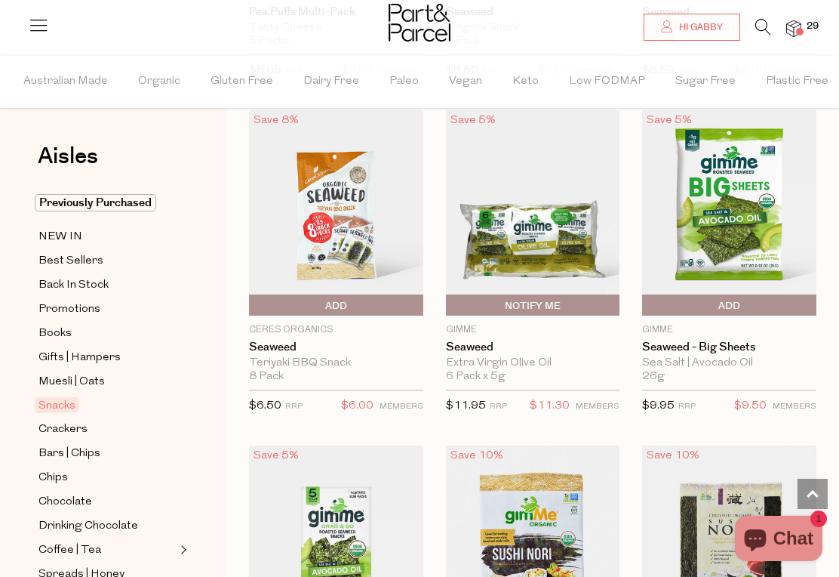
click at [741, 294] on span "Add To Parcel" at bounding box center [729, 305] width 167 height 23
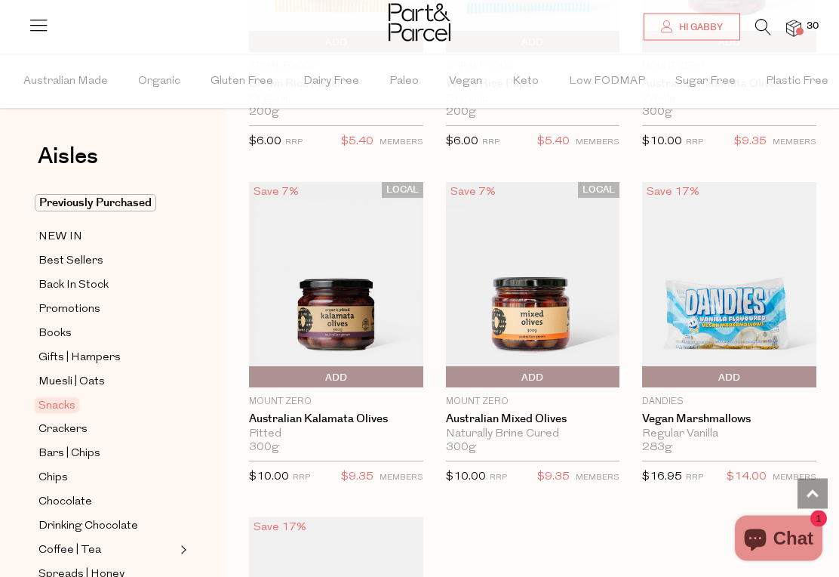
scroll to position [7078, 0]
click at [321, 366] on span "Add To Parcel" at bounding box center [336, 377] width 167 height 23
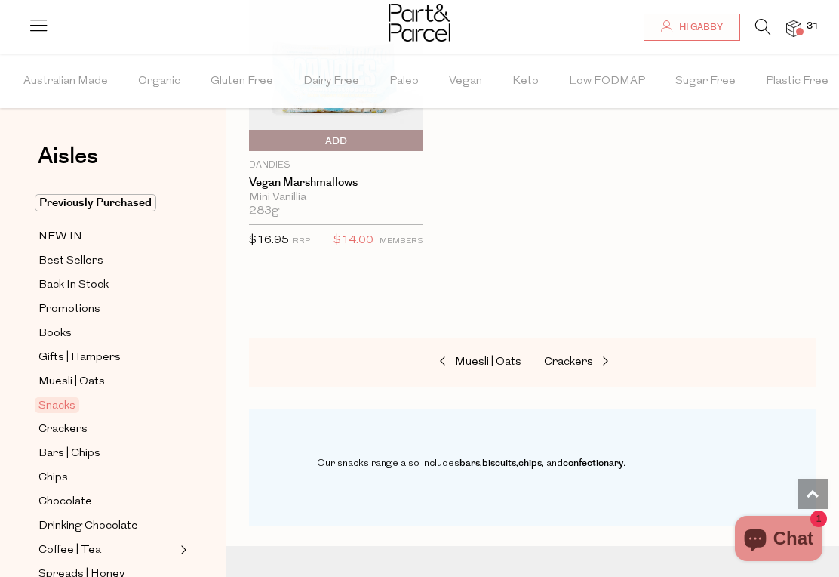
click at [60, 429] on span "Crackers" at bounding box center [62, 429] width 49 height 18
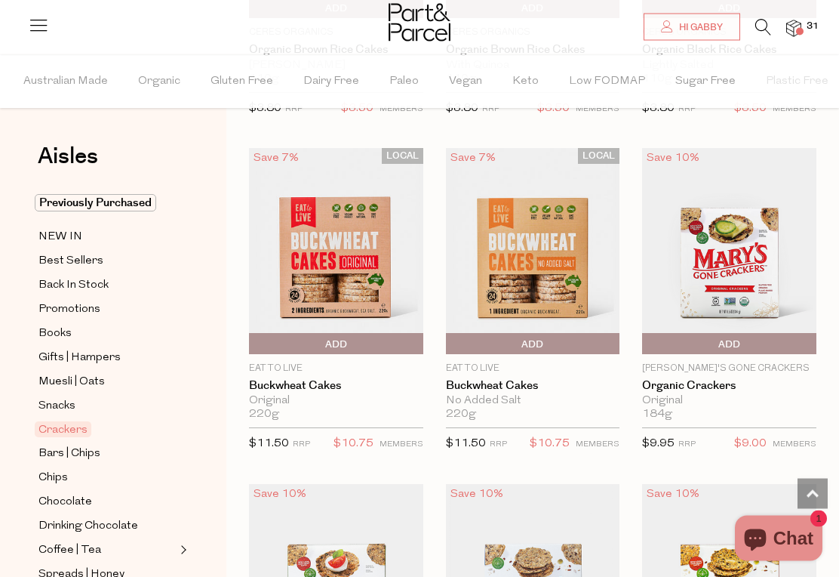
scroll to position [1724, 0]
click at [317, 346] on span "Add To Parcel" at bounding box center [336, 344] width 167 height 23
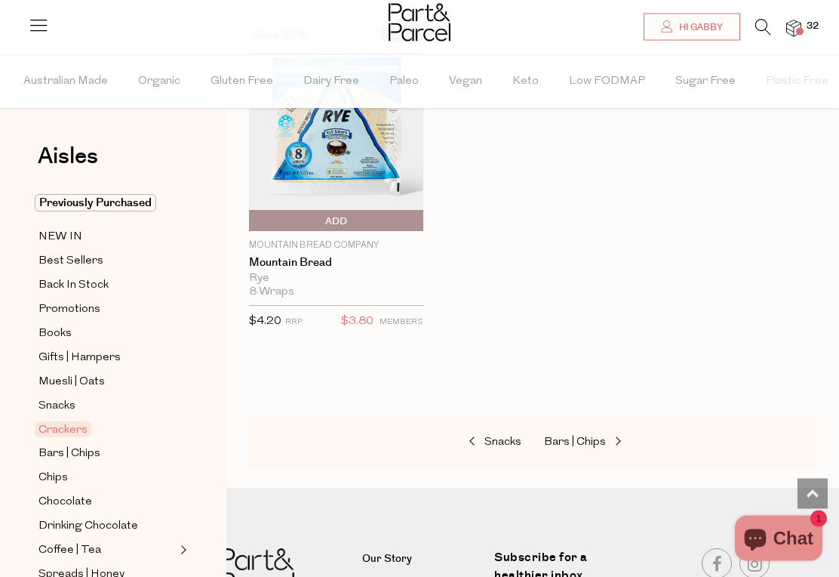
scroll to position [4194, 0]
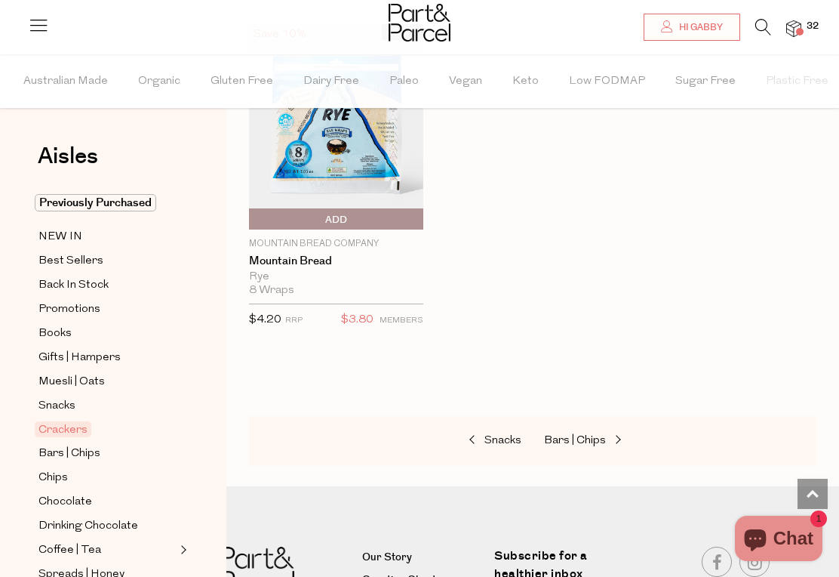
click at [58, 451] on span "Bars | Chips" at bounding box center [69, 454] width 62 height 18
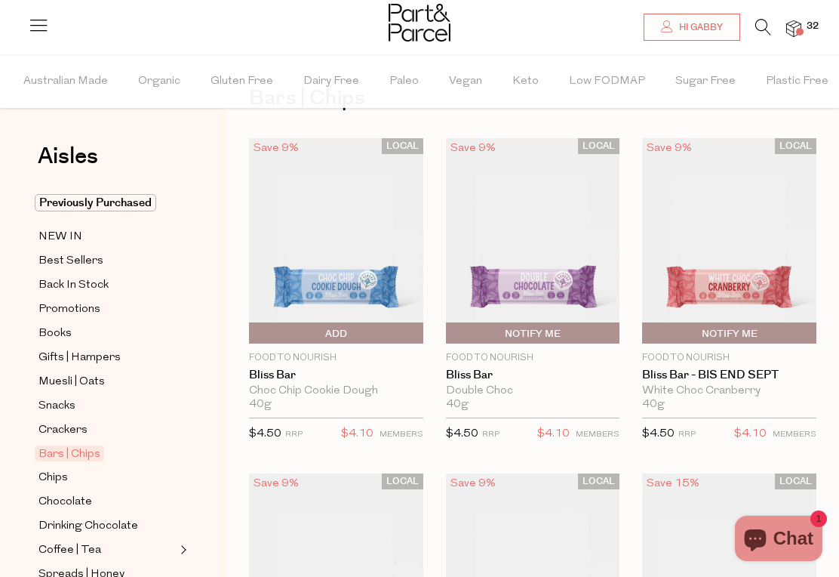
scroll to position [65, 0]
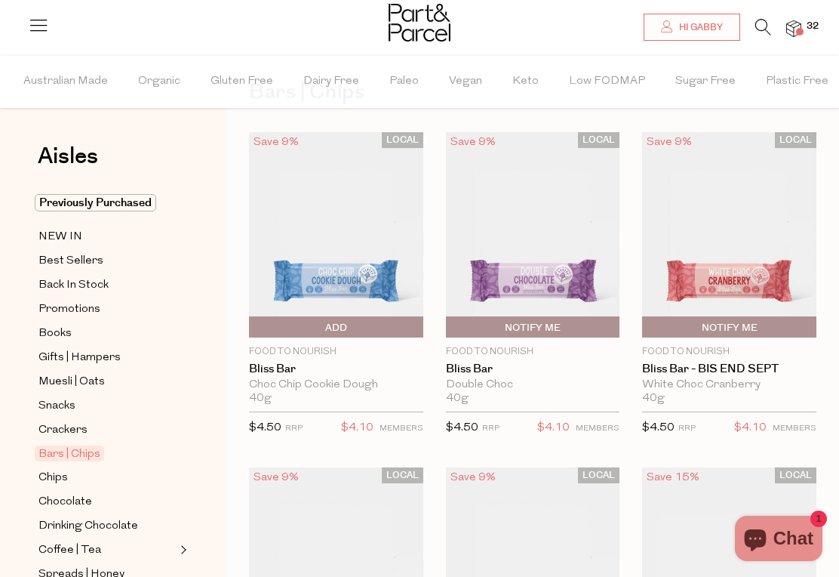
click at [253, 332] on span "Add To Parcel" at bounding box center [253, 327] width 0 height 23
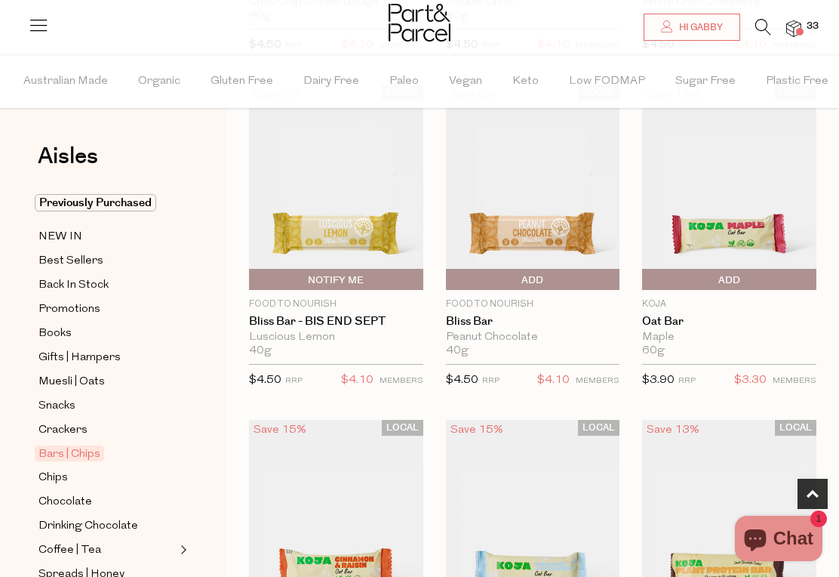
scroll to position [452, 0]
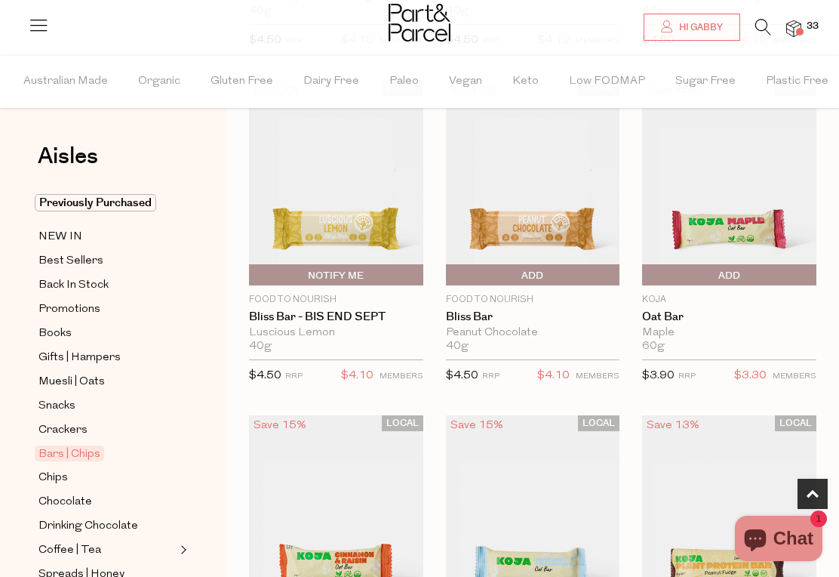
click at [646, 275] on span "Add To Parcel" at bounding box center [646, 275] width 0 height 23
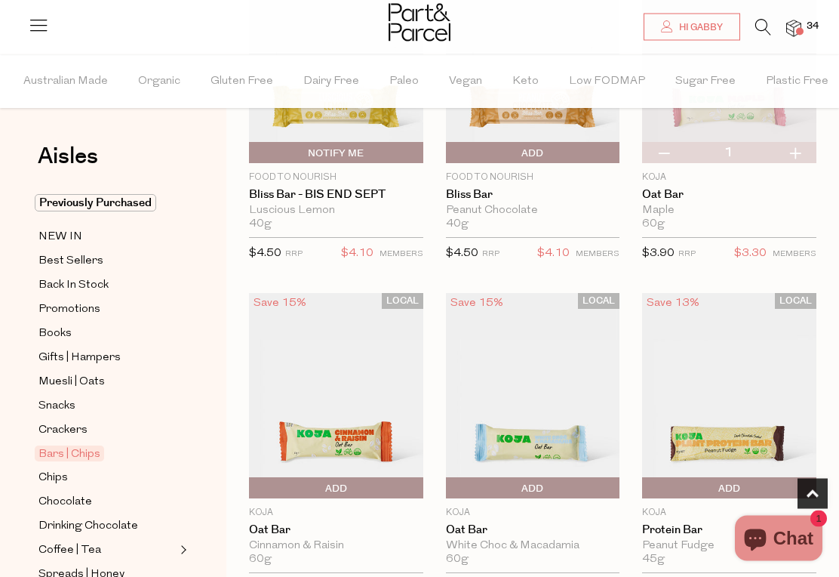
scroll to position [574, 0]
click at [797, 152] on button "button" at bounding box center [795, 152] width 43 height 21
type input "2"
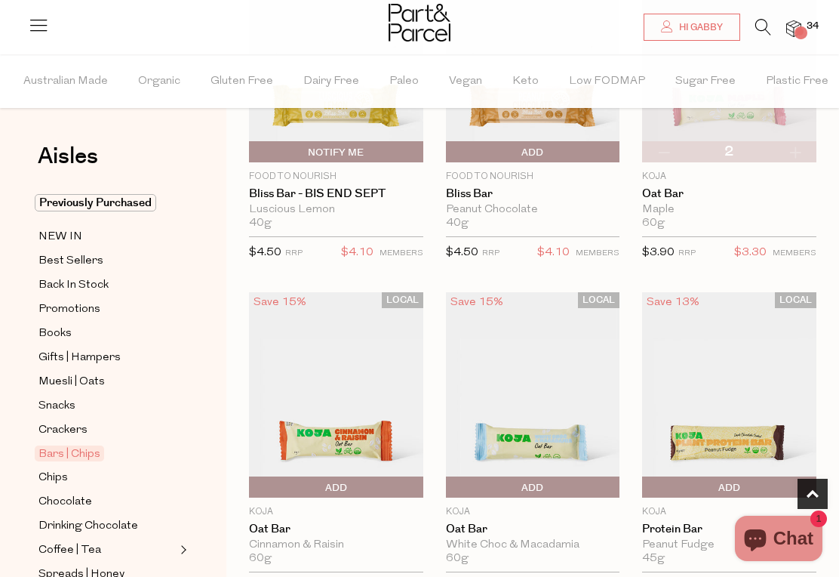
click at [574, 487] on span "Add To Parcel" at bounding box center [533, 487] width 167 height 23
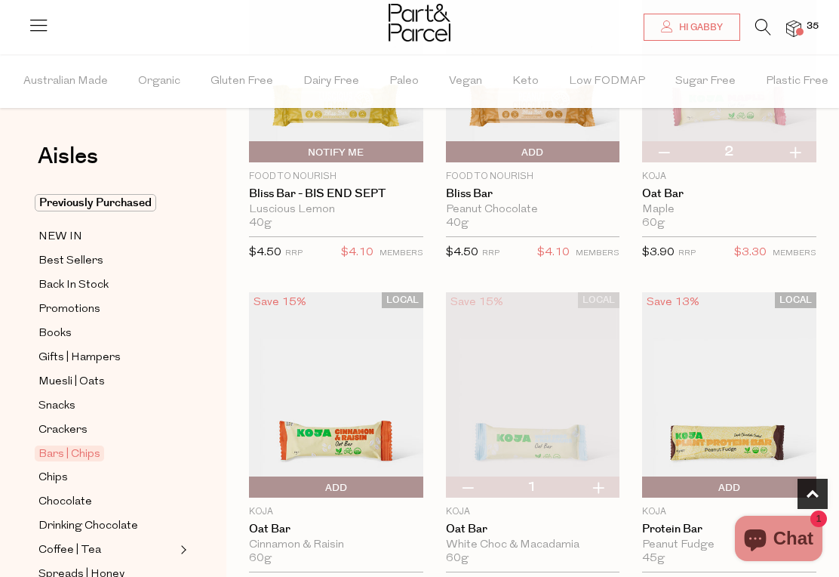
click at [610, 485] on button "button" at bounding box center [598, 486] width 43 height 21
type input "2"
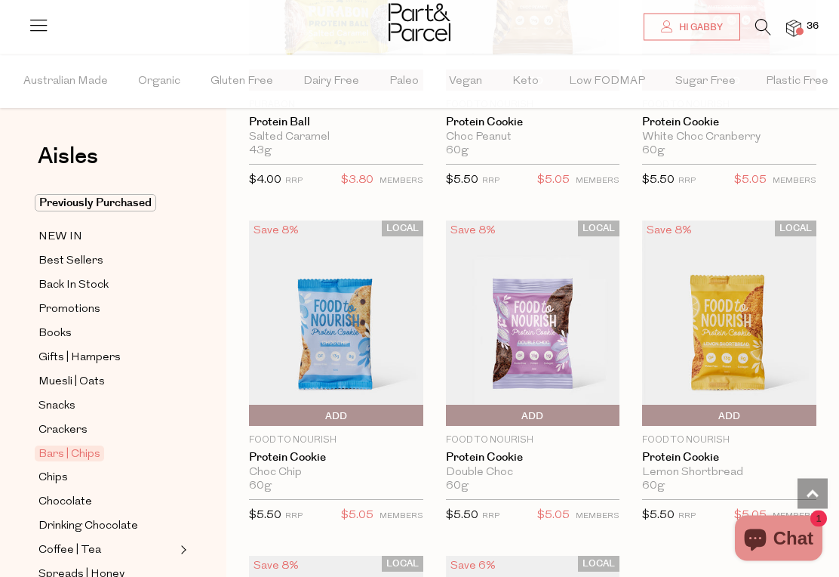
scroll to position [5055, 0]
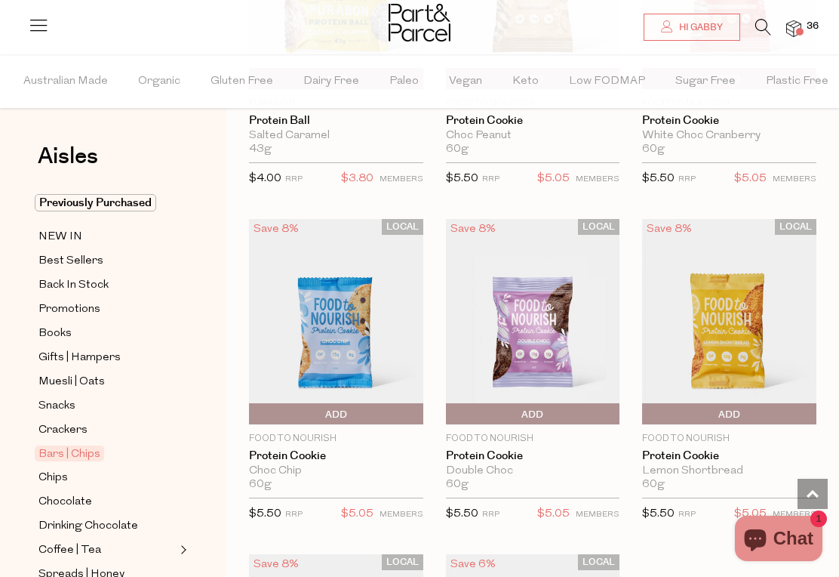
click at [742, 405] on span "Add To Parcel" at bounding box center [729, 414] width 167 height 23
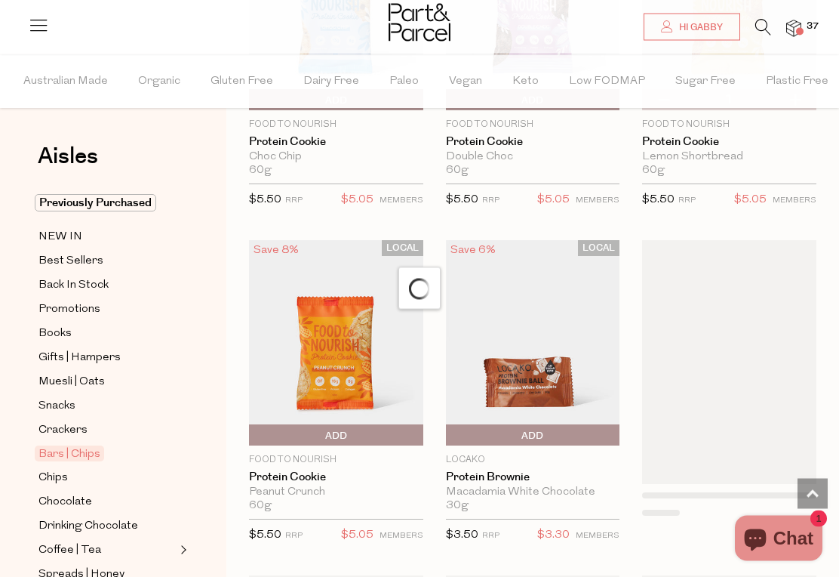
scroll to position [5371, 0]
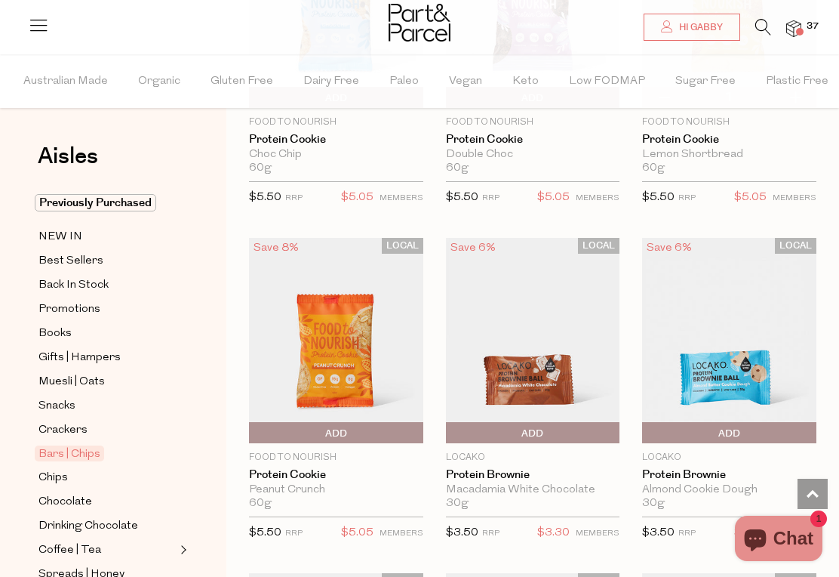
type input "1"
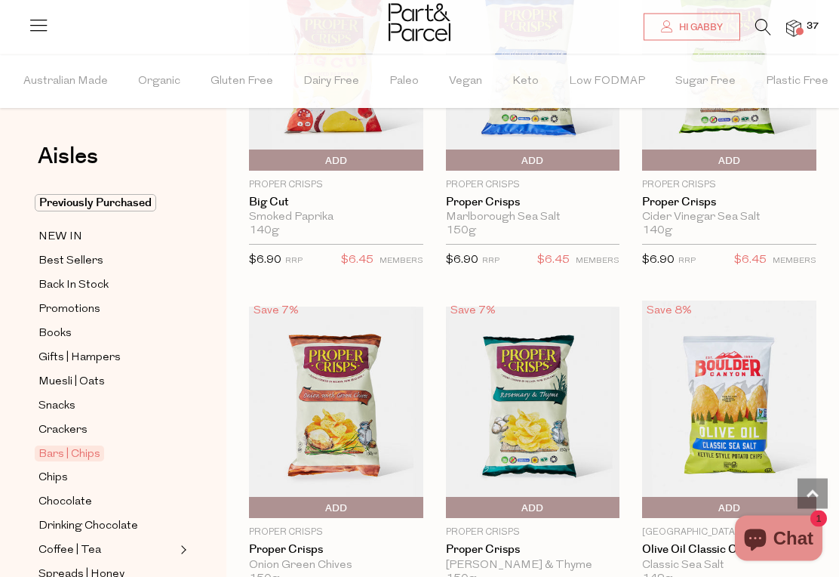
scroll to position [6997, 0]
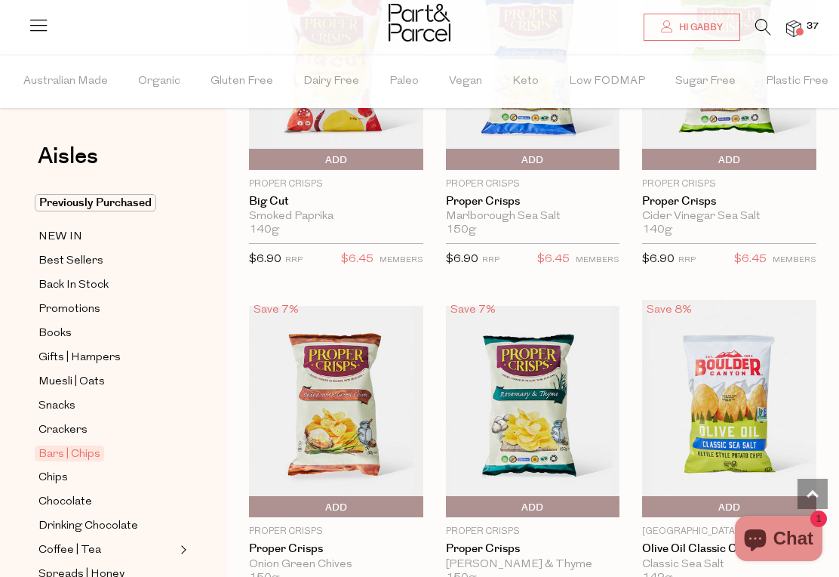
click at [358, 496] on span "Add To Parcel" at bounding box center [336, 507] width 167 height 23
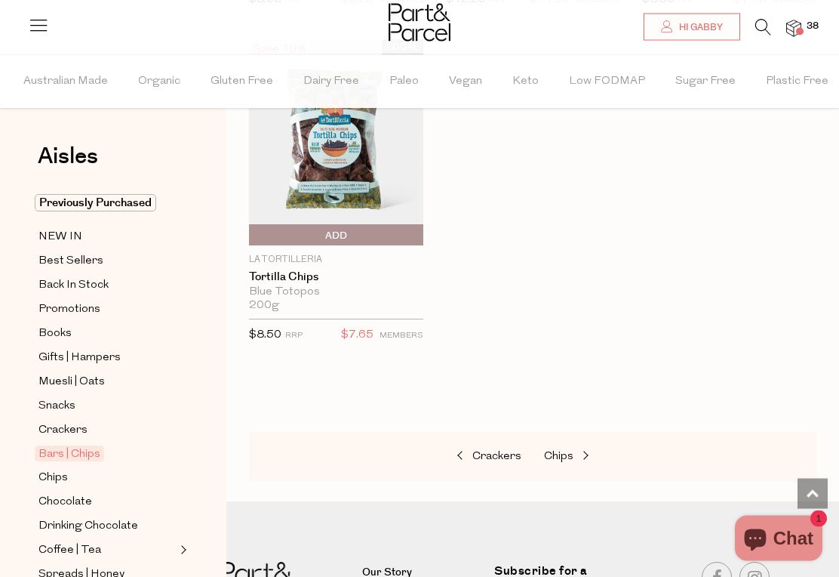
scroll to position [7960, 0]
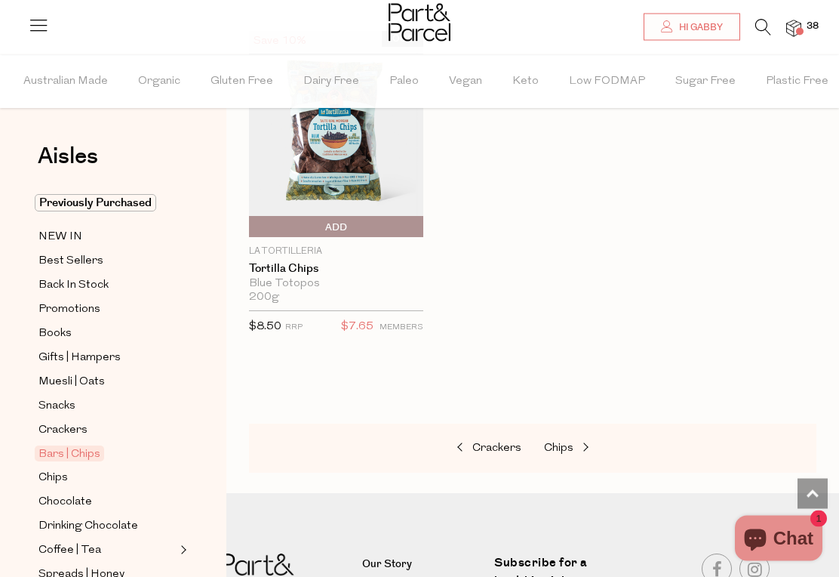
click at [52, 469] on span "Chips" at bounding box center [52, 478] width 29 height 18
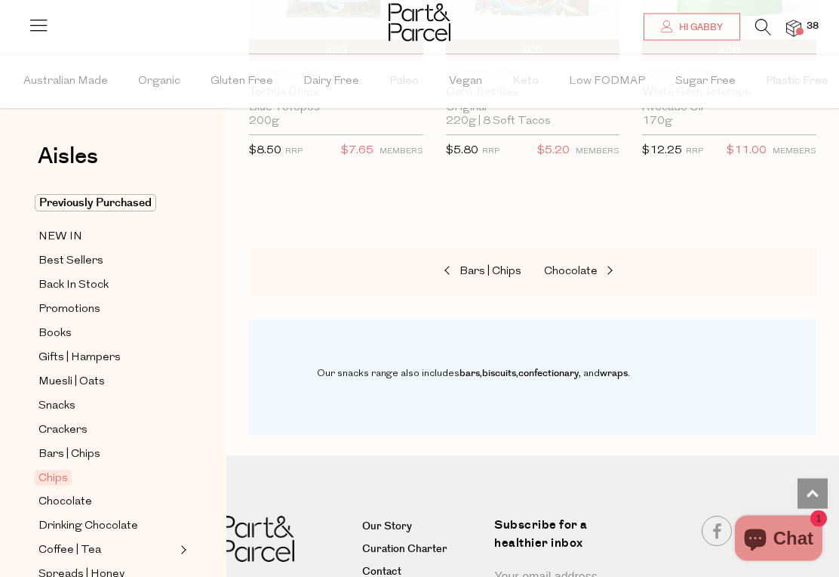
scroll to position [2054, 0]
click at [49, 499] on span "Chocolate" at bounding box center [65, 502] width 54 height 18
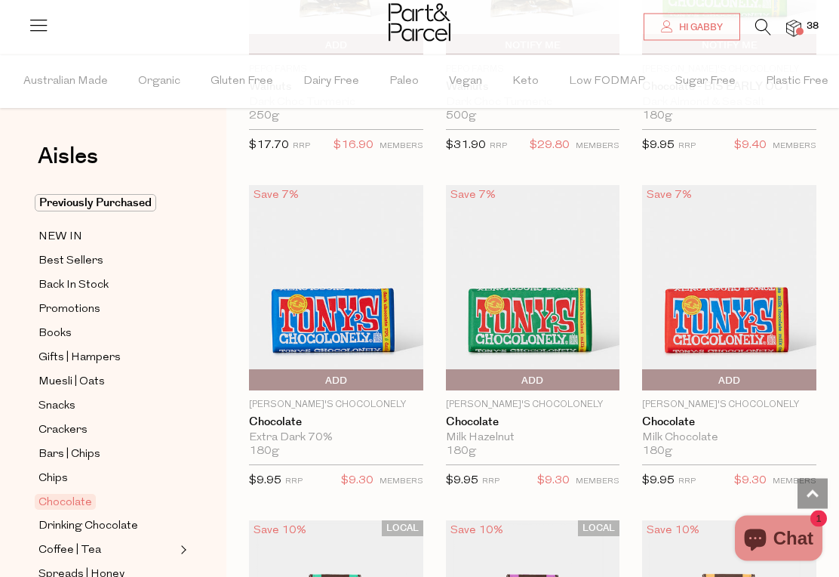
scroll to position [4422, 0]
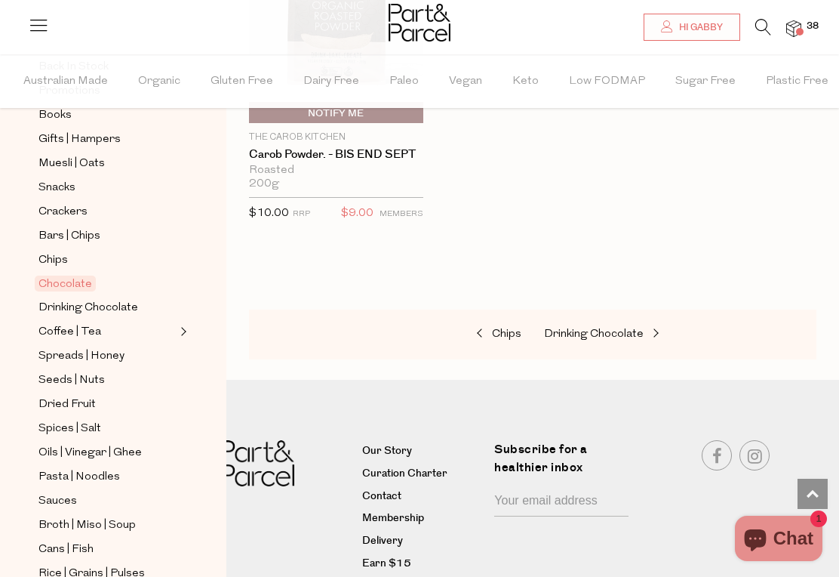
scroll to position [220, 0]
click at [59, 349] on span "Spreads | Honey" at bounding box center [81, 355] width 86 height 18
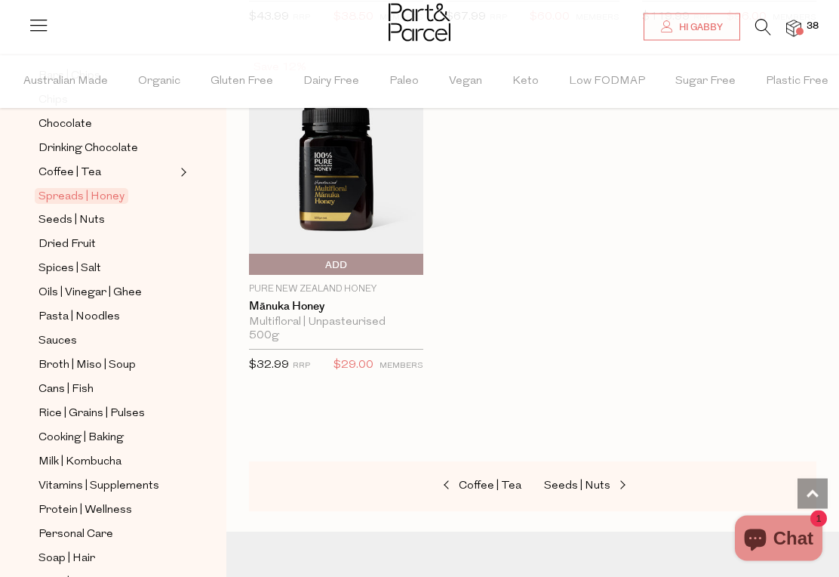
scroll to position [385, 0]
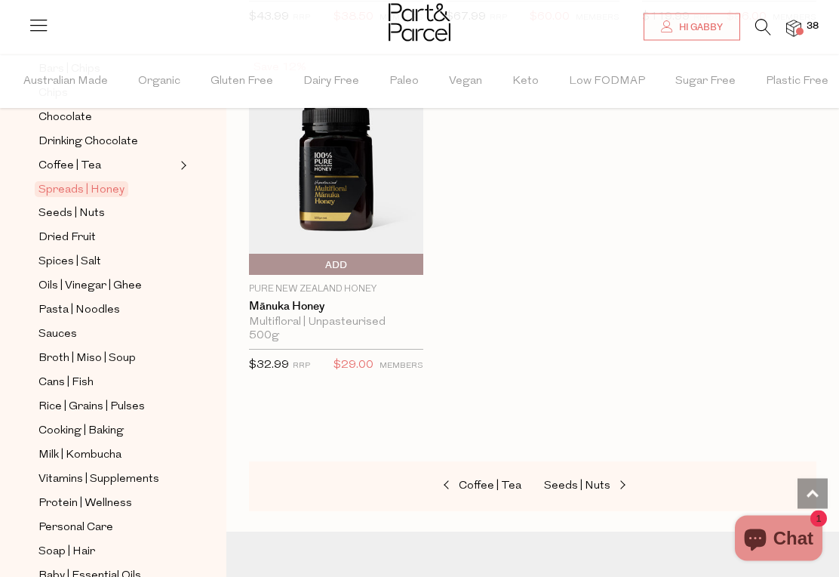
click at [56, 325] on span "Sauces" at bounding box center [57, 334] width 38 height 18
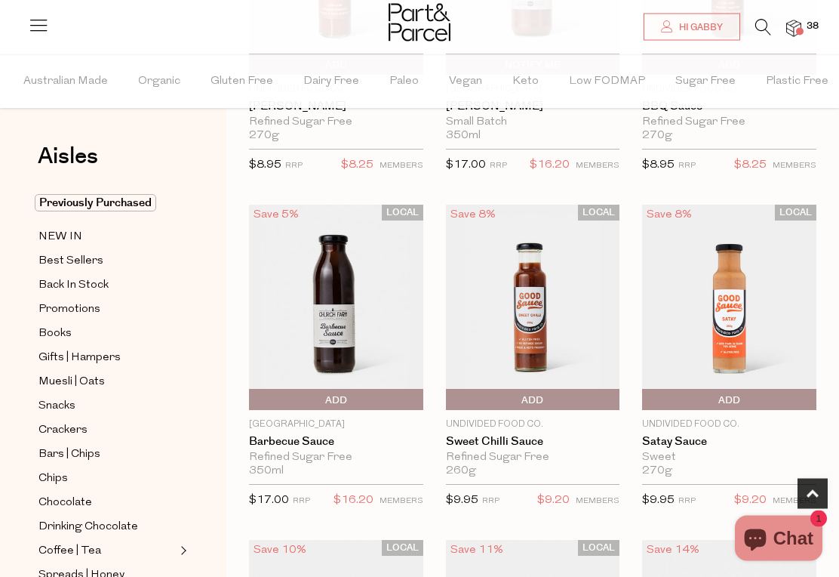
scroll to position [328, 0]
click at [750, 400] on span "Add To Parcel" at bounding box center [729, 399] width 167 height 23
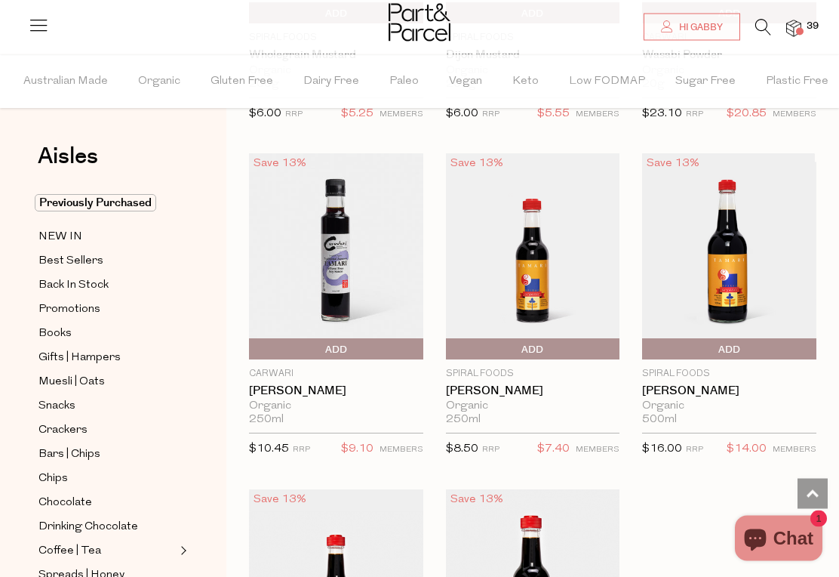
scroll to position [5139, 0]
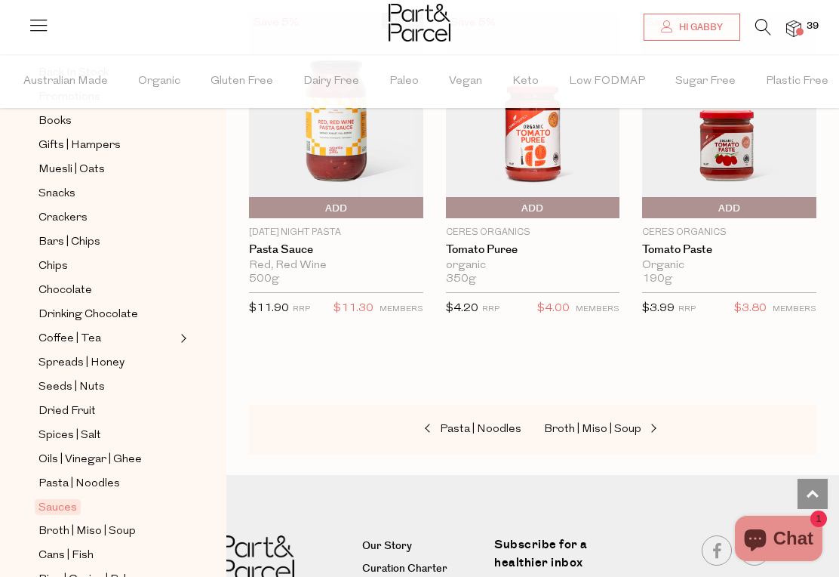
scroll to position [214, 0]
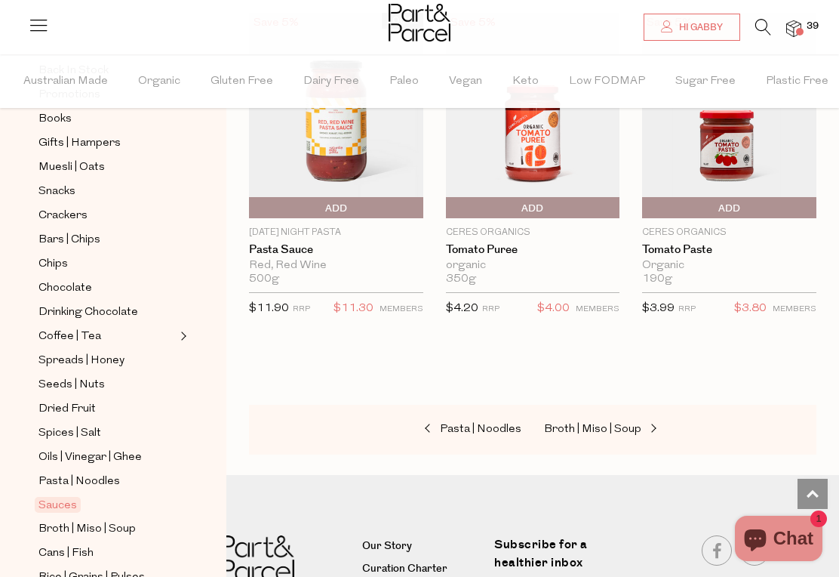
click at [53, 472] on span "Pasta | Noodles" at bounding box center [79, 481] width 82 height 18
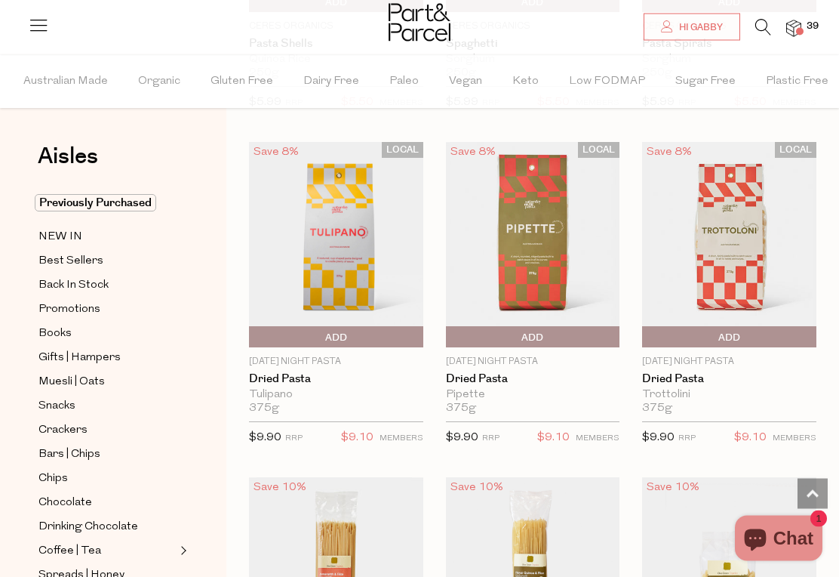
scroll to position [1063, 0]
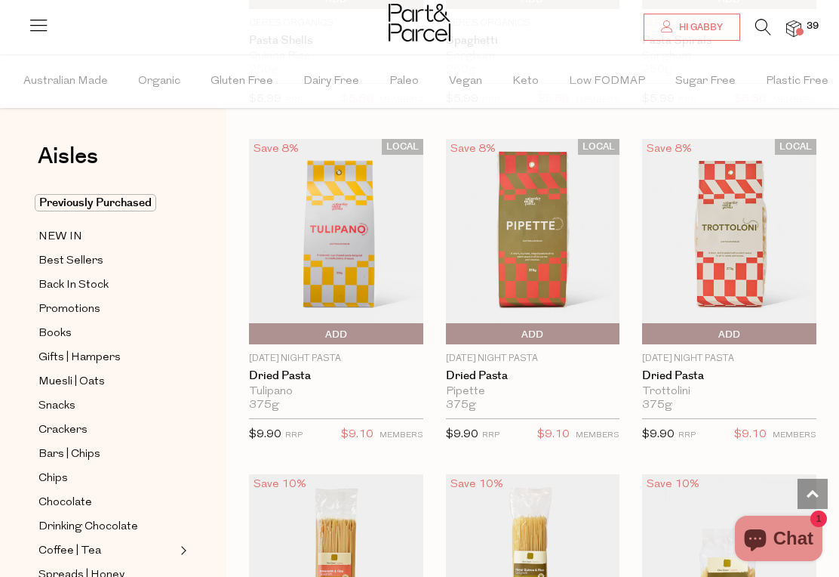
click at [556, 334] on span "Add To Parcel" at bounding box center [533, 334] width 167 height 23
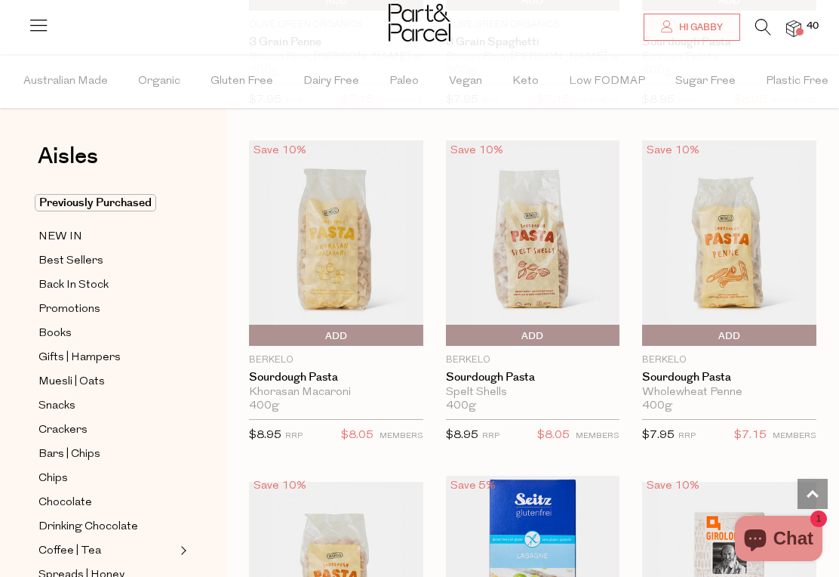
scroll to position [2087, 0]
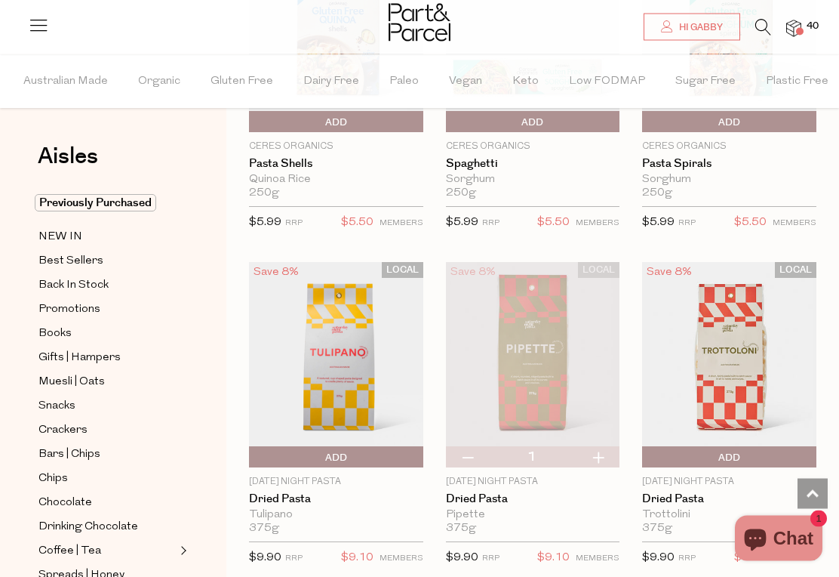
scroll to position [940, 0]
click at [343, 369] on img at bounding box center [336, 364] width 174 height 205
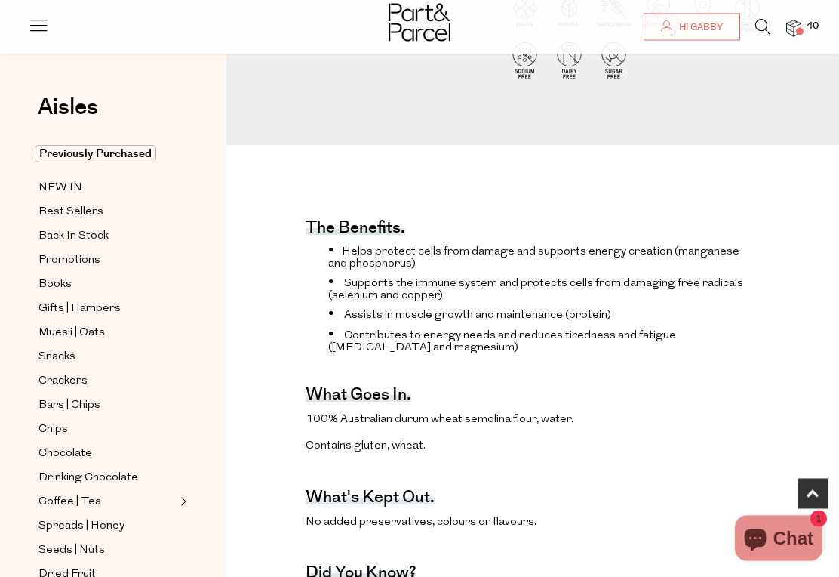
scroll to position [445, 0]
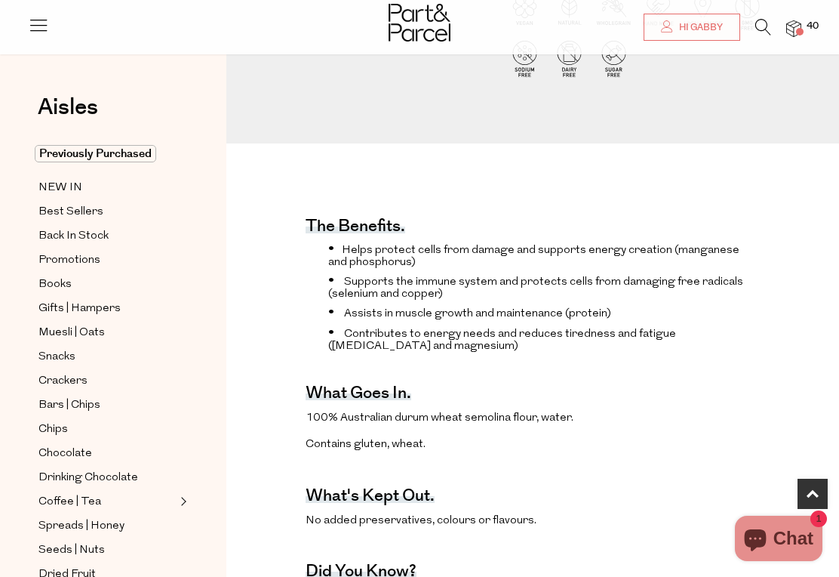
click at [798, 25] on img at bounding box center [793, 28] width 15 height 17
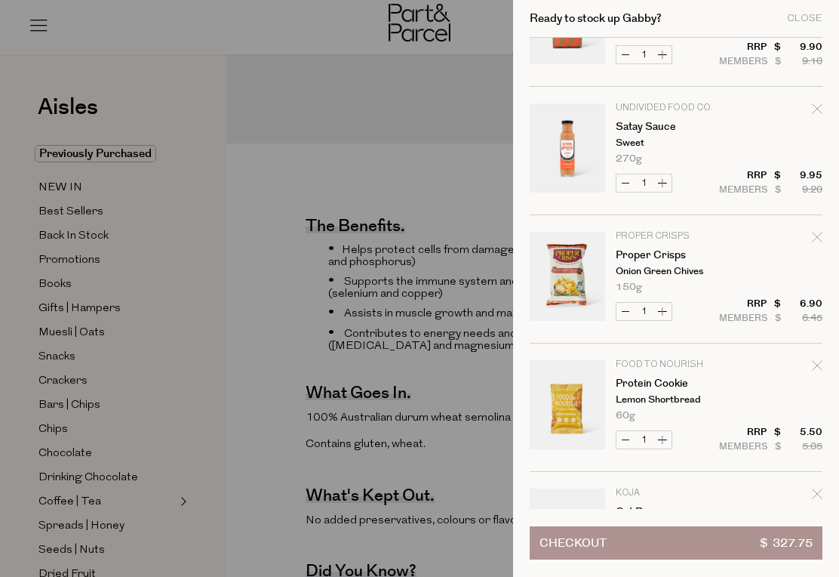
scroll to position [85, 0]
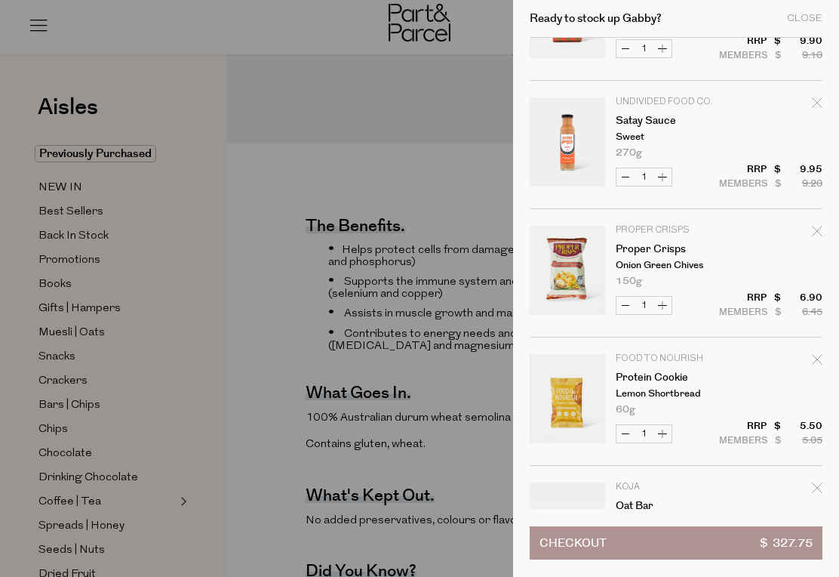
click at [820, 229] on icon "Remove Proper Crisps" at bounding box center [817, 231] width 11 height 11
type input "Add Membership"
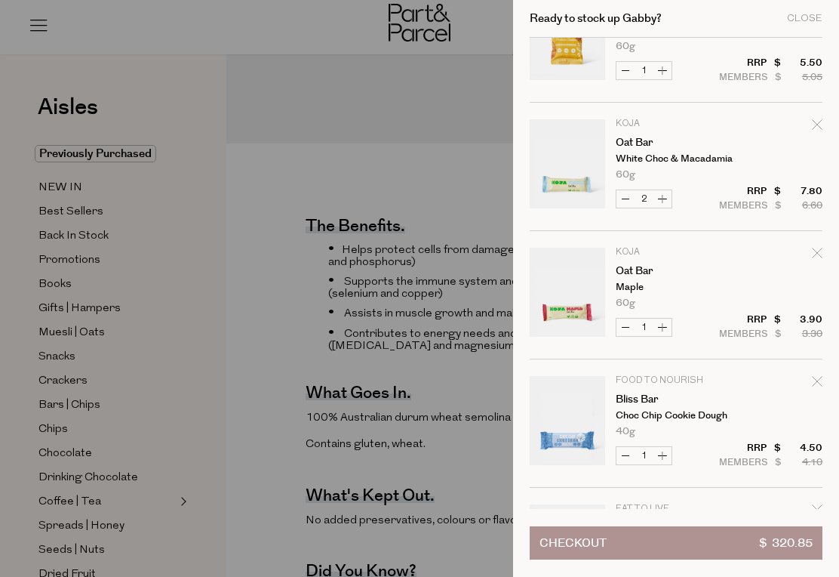
scroll to position [324, 0]
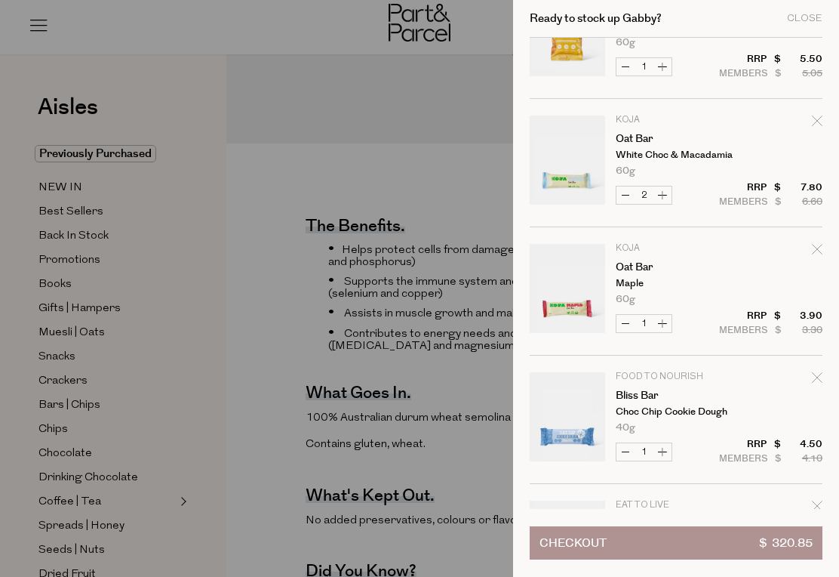
click at [818, 251] on icon "Remove Oat Bar" at bounding box center [817, 249] width 11 height 11
type input "Add Membership"
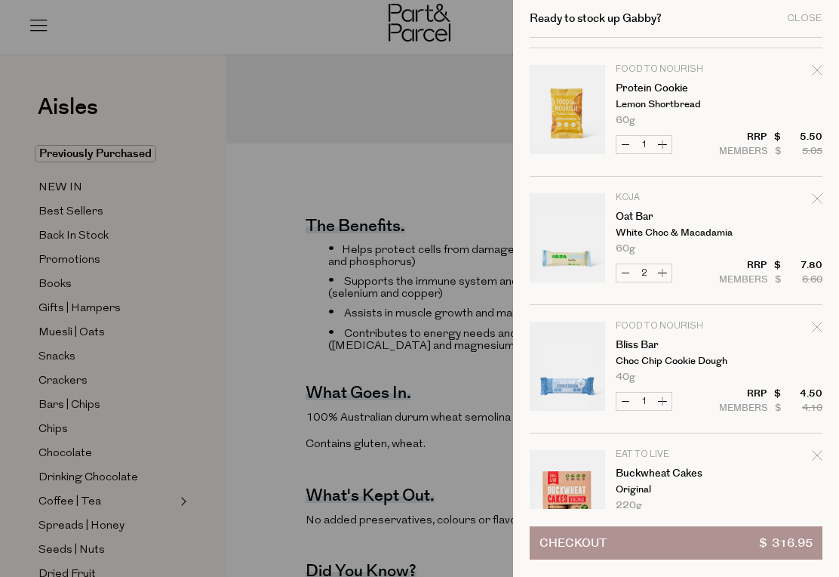
scroll to position [251, 0]
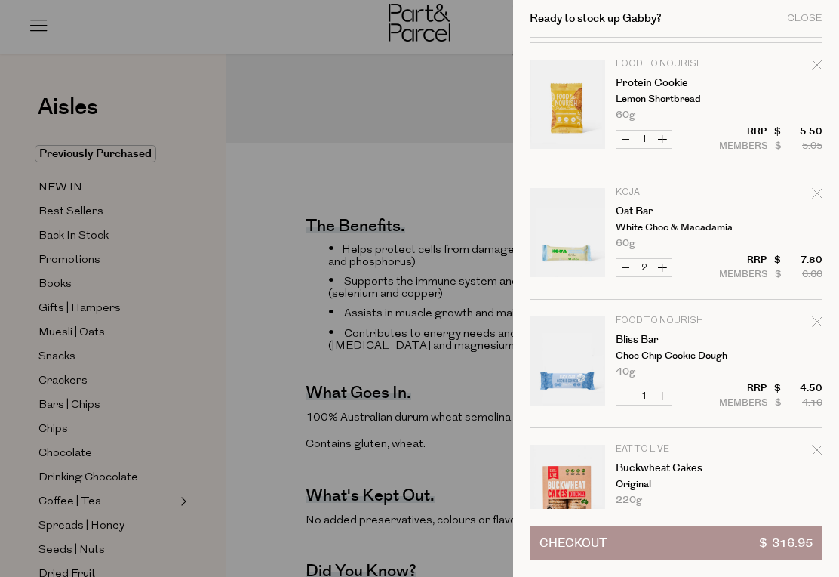
click at [820, 193] on icon "Remove Oat Bar" at bounding box center [817, 193] width 11 height 11
type input "Add Membership"
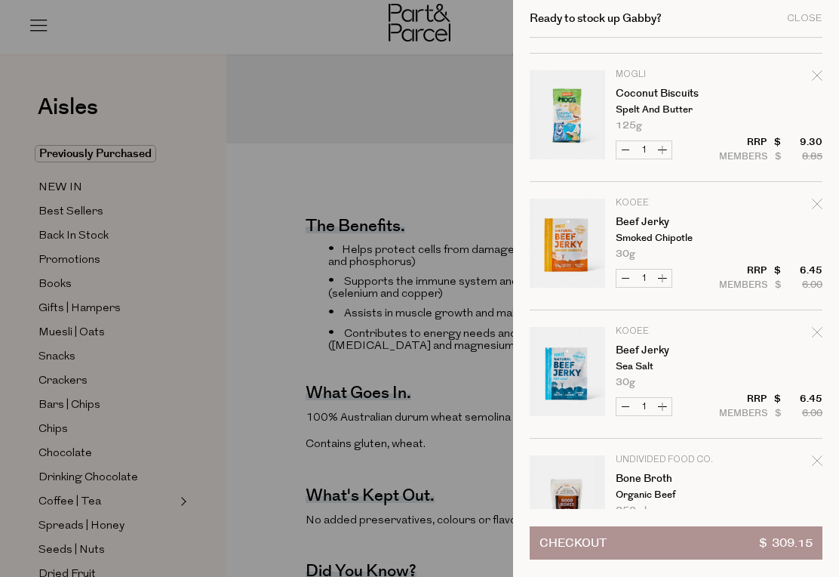
scroll to position [887, 0]
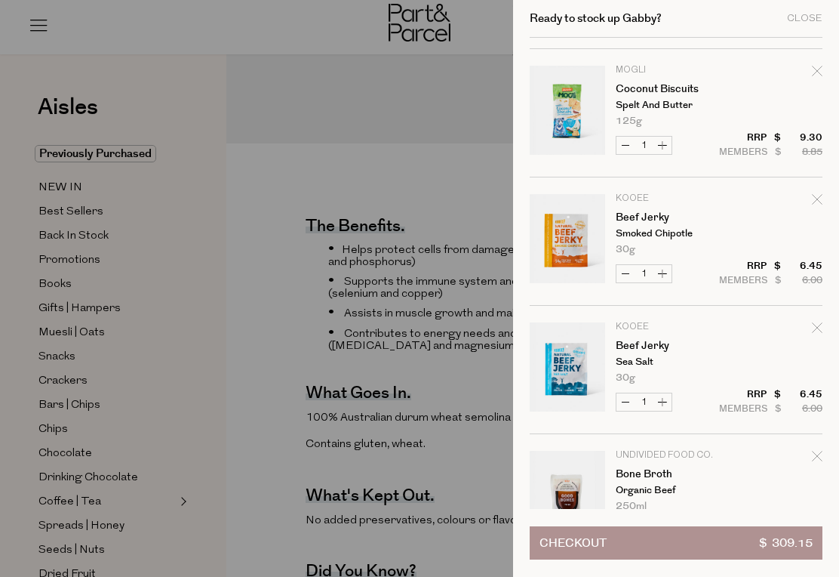
click at [820, 203] on icon "Remove Beef Jerky" at bounding box center [817, 199] width 10 height 10
type input "Add Membership"
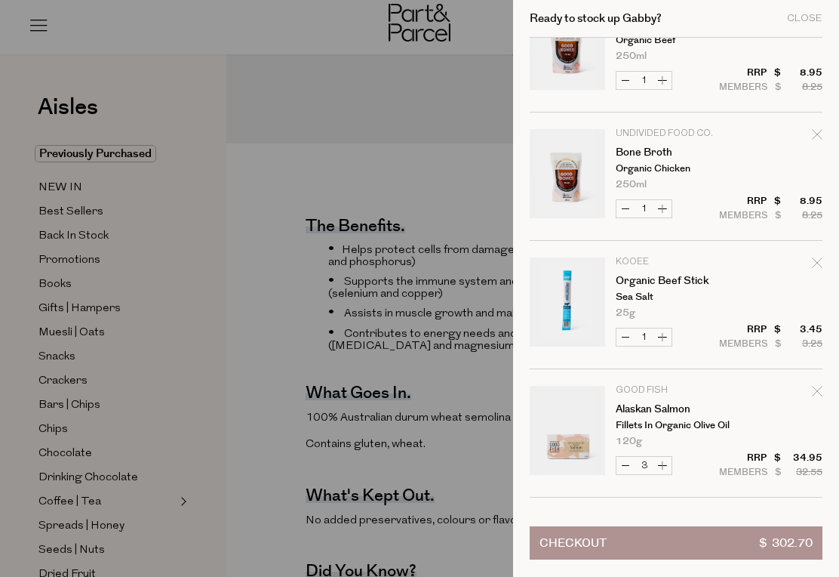
scroll to position [1209, 0]
click at [815, 263] on icon "Remove Organic Beef Stick" at bounding box center [817, 262] width 11 height 11
type input "Add Membership"
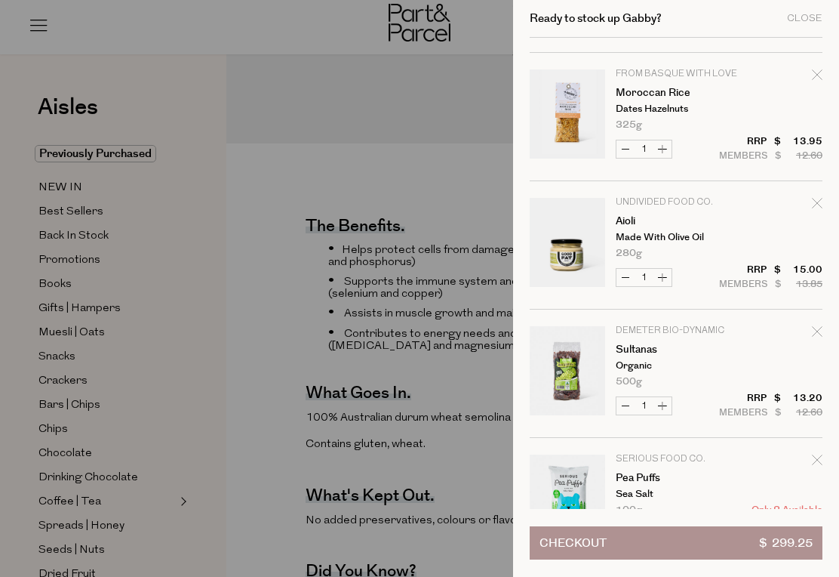
scroll to position [2056, 0]
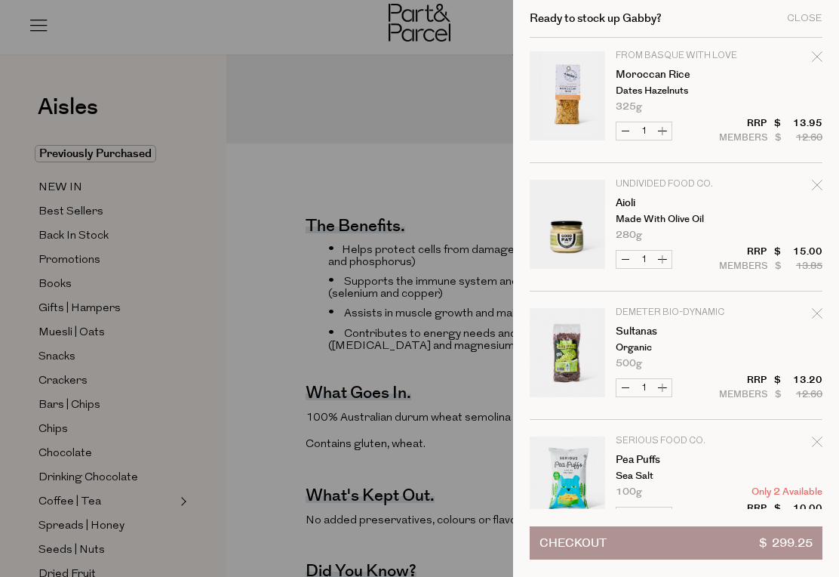
click at [821, 184] on icon "Remove Aioli" at bounding box center [817, 185] width 11 height 11
type input "Add Membership"
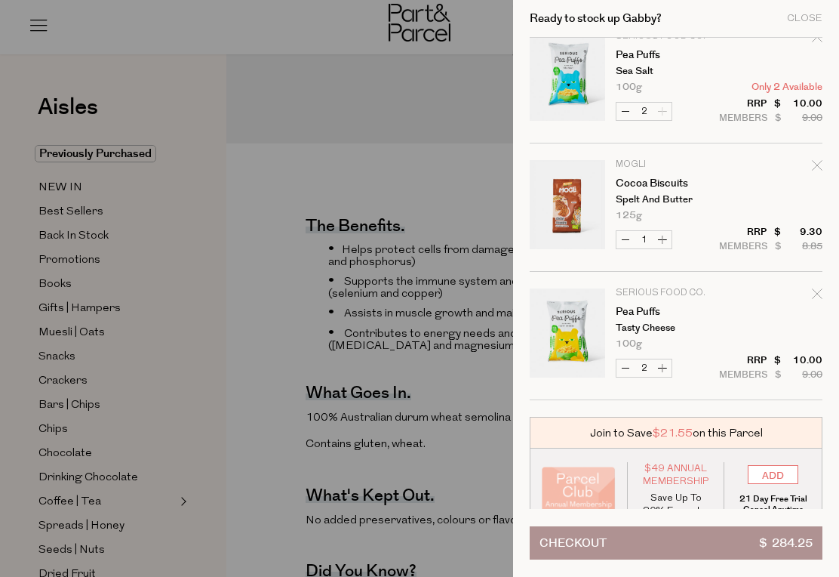
scroll to position [2331, 0]
click at [602, 558] on span "Checkout" at bounding box center [573, 543] width 67 height 32
